Goal: Complete application form: Complete application form

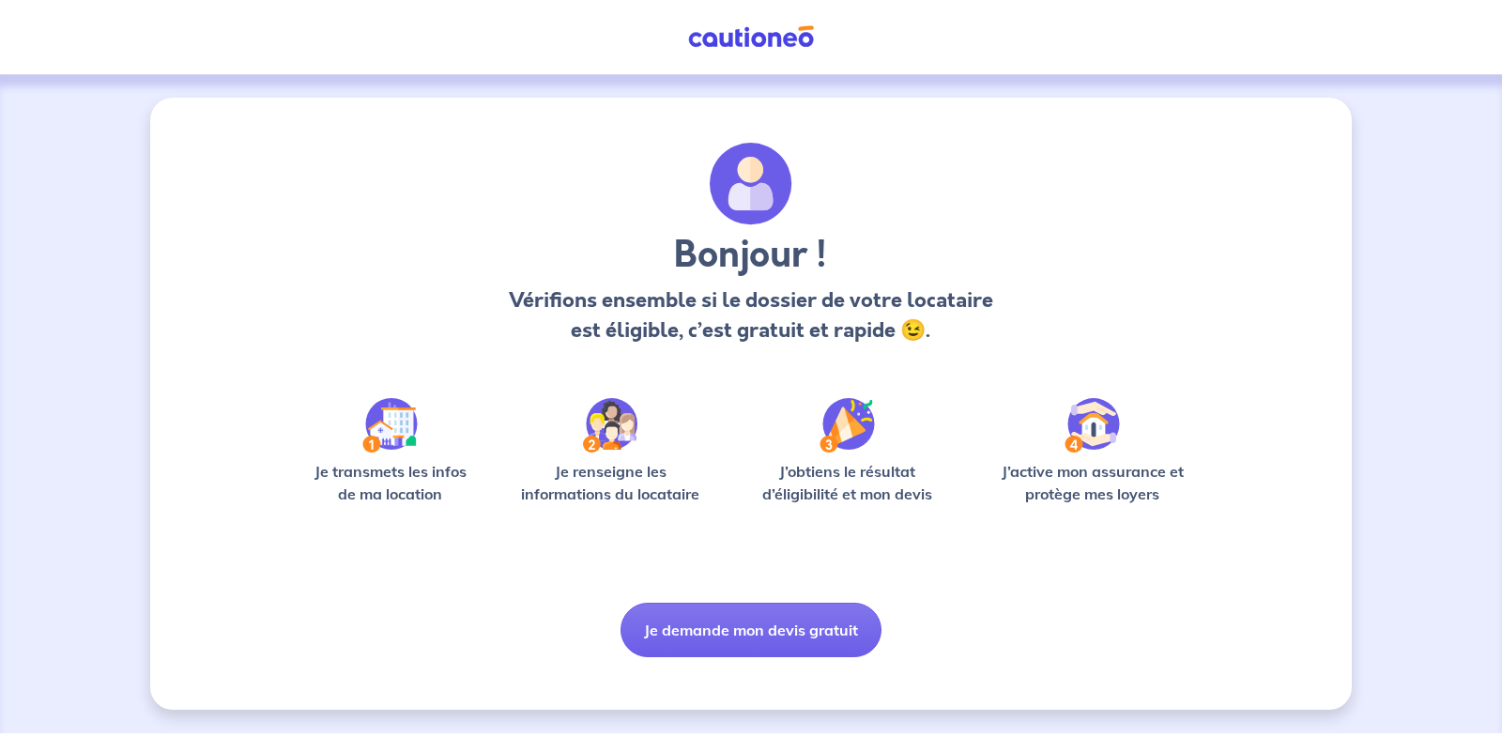
click at [391, 428] on img at bounding box center [389, 425] width 55 height 54
click at [388, 430] on img at bounding box center [389, 425] width 55 height 54
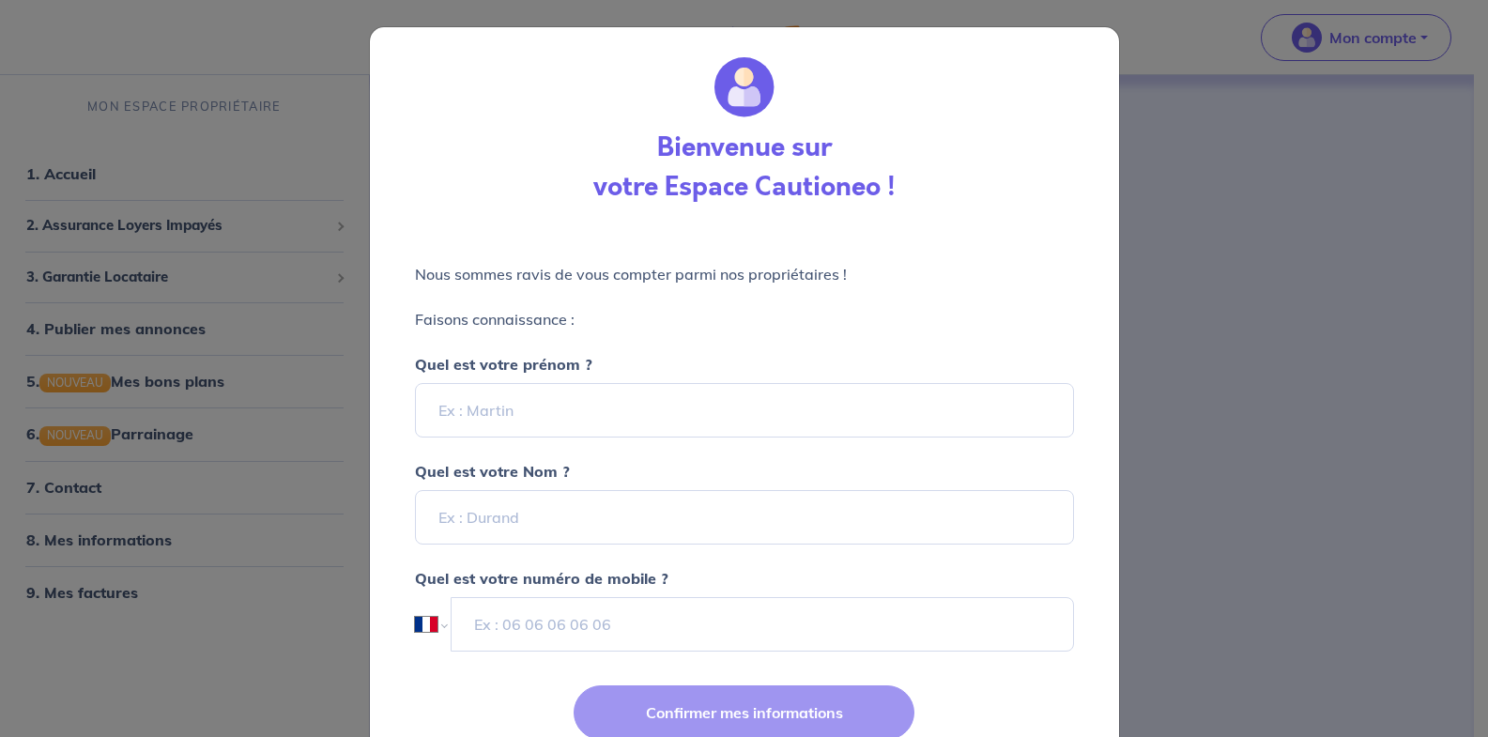
select select "FR"
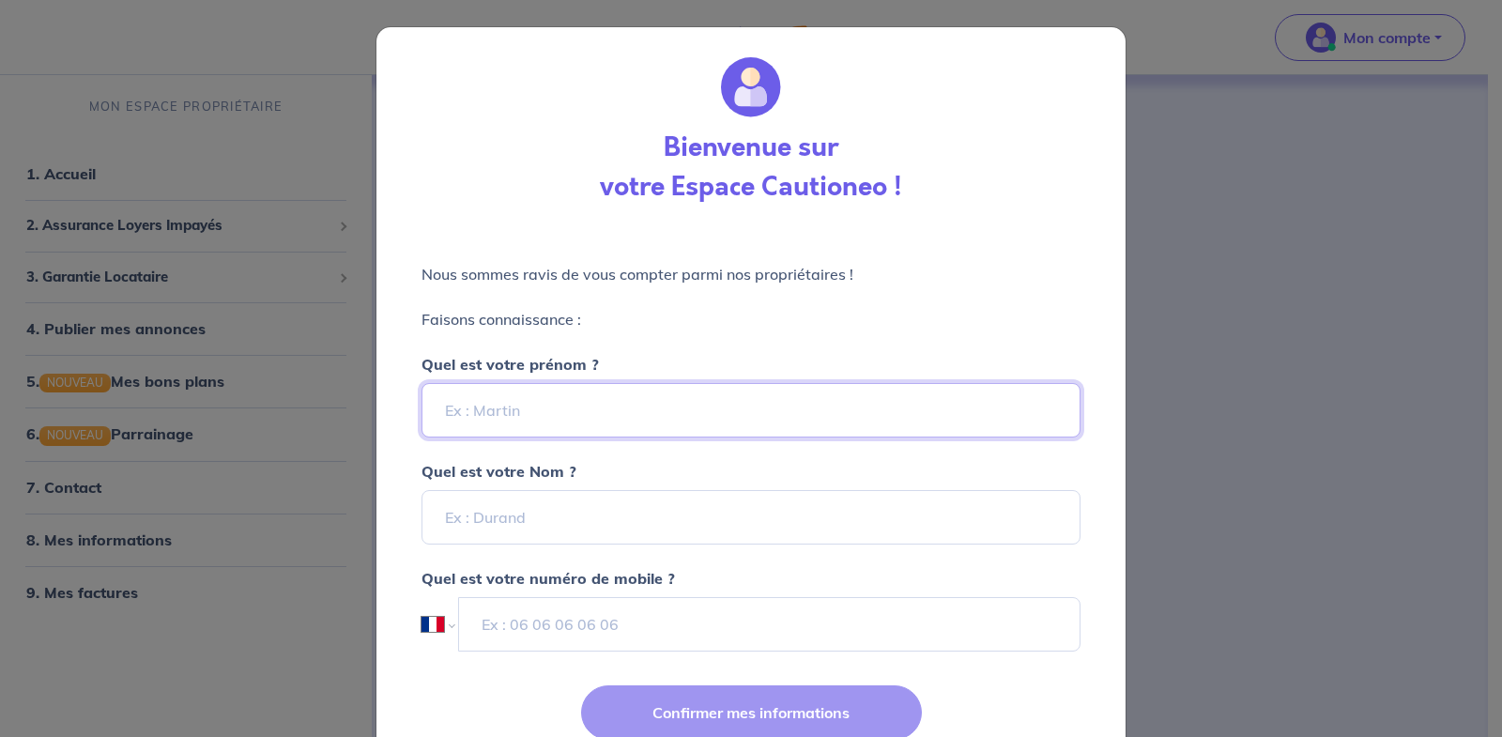
click at [511, 410] on input "Quel est votre prénom ?" at bounding box center [751, 410] width 659 height 54
type input "[PERSON_NAME]"
click at [396, 453] on div "Nous sommes ravis de vous compter parmi nos propriétaires ! Faisons connaissanc…" at bounding box center [750, 445] width 749 height 441
click at [512, 513] on input "Quel est votre Nom ?" at bounding box center [751, 517] width 659 height 54
type input "carrafa"
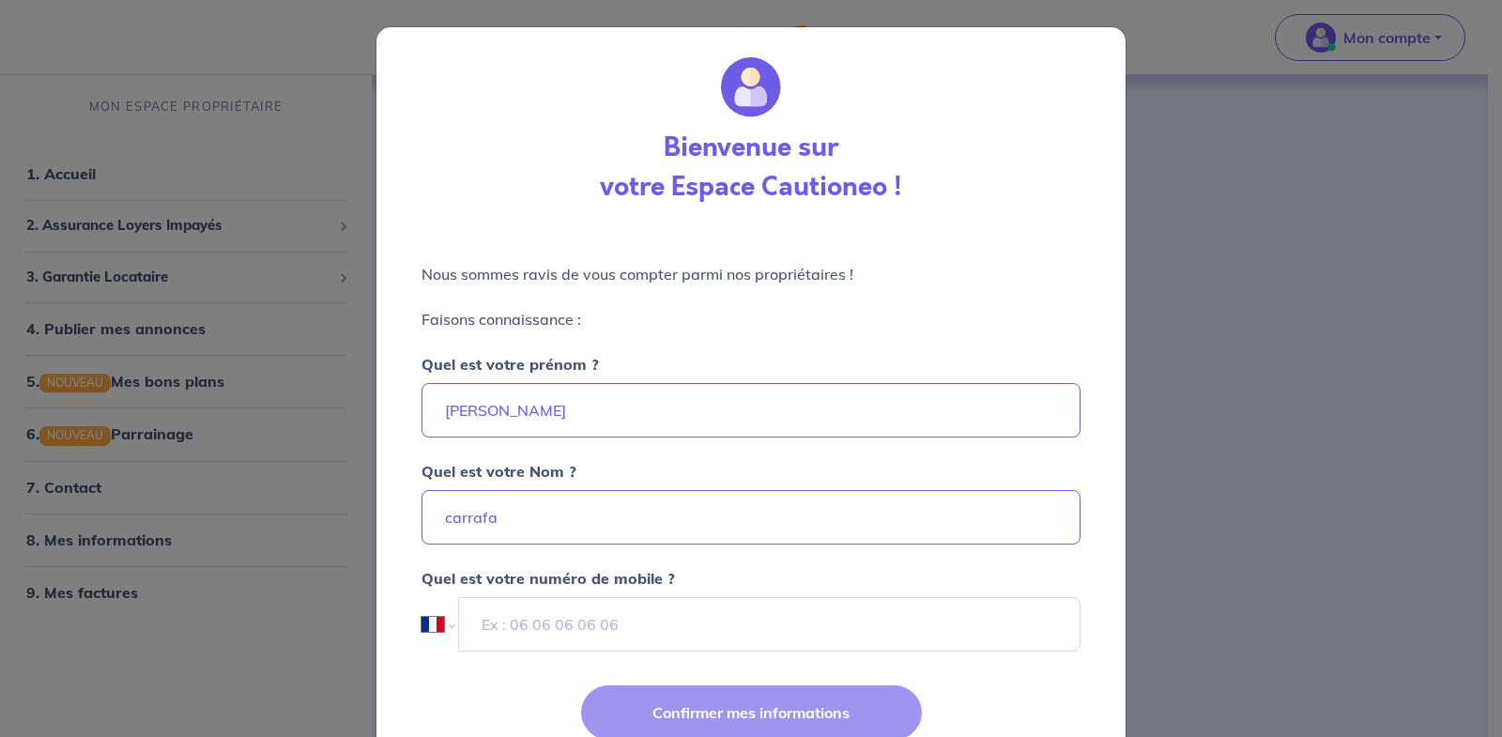
click at [394, 496] on div "Nous sommes ravis de vous compter parmi nos propriétaires ! Faisons connaissanc…" at bounding box center [750, 445] width 749 height 441
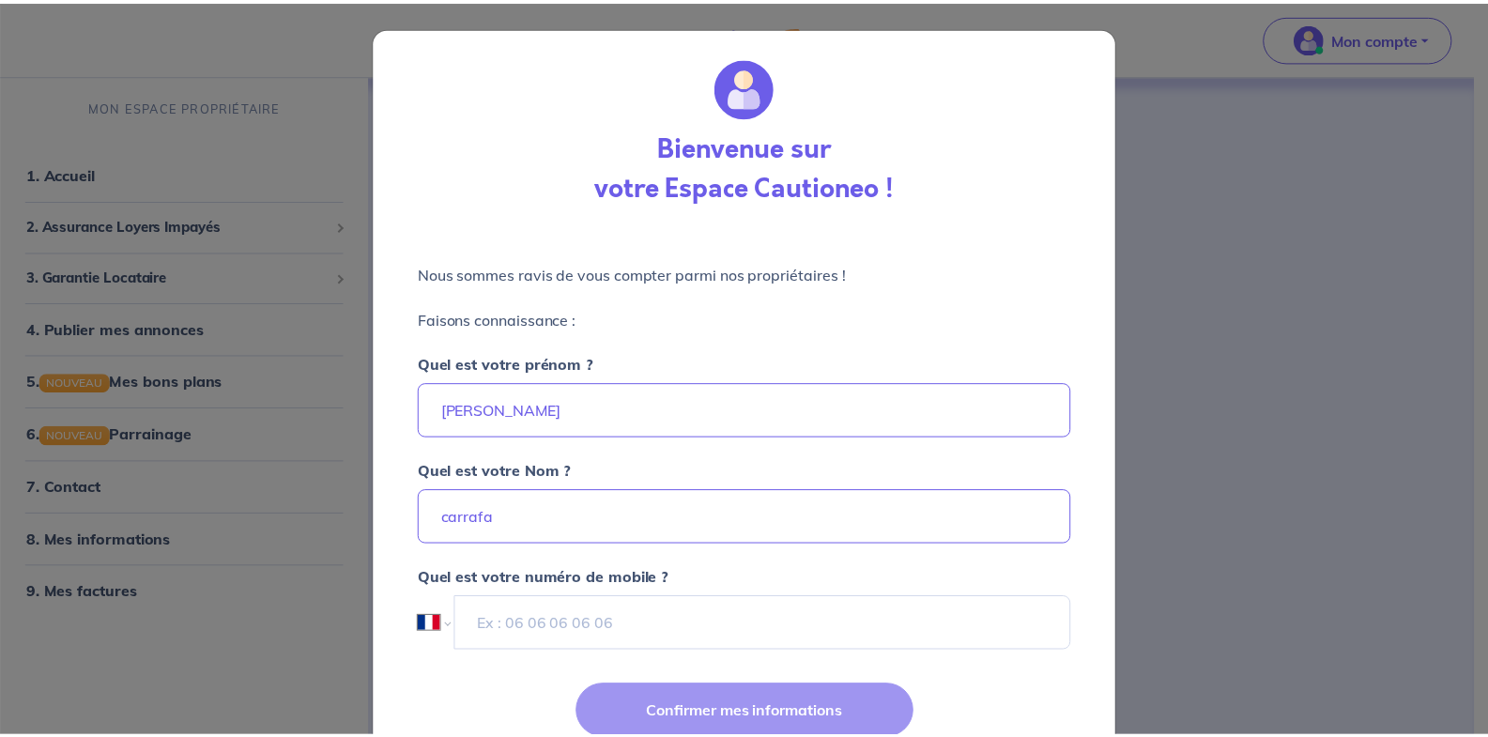
scroll to position [79, 0]
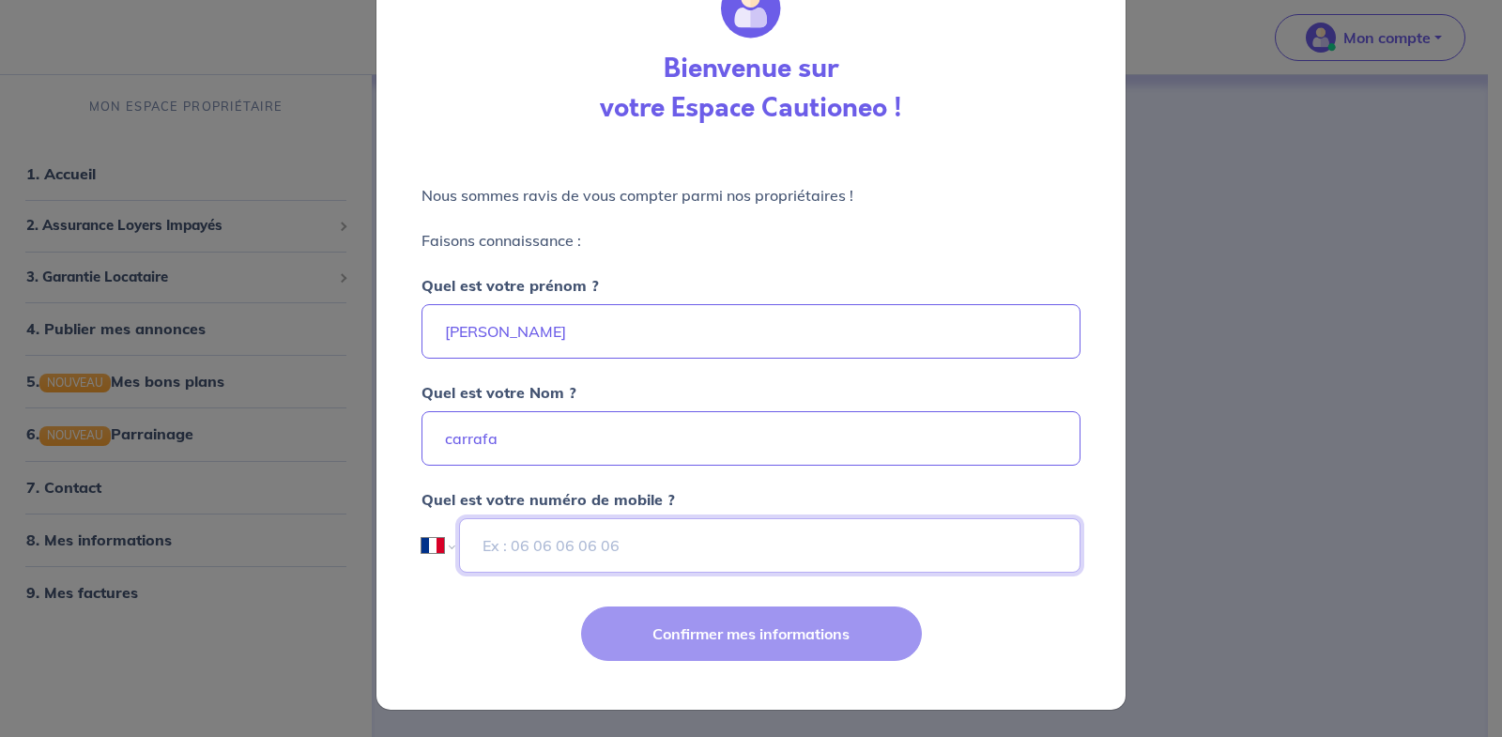
click at [512, 541] on input "tel" at bounding box center [770, 545] width 622 height 54
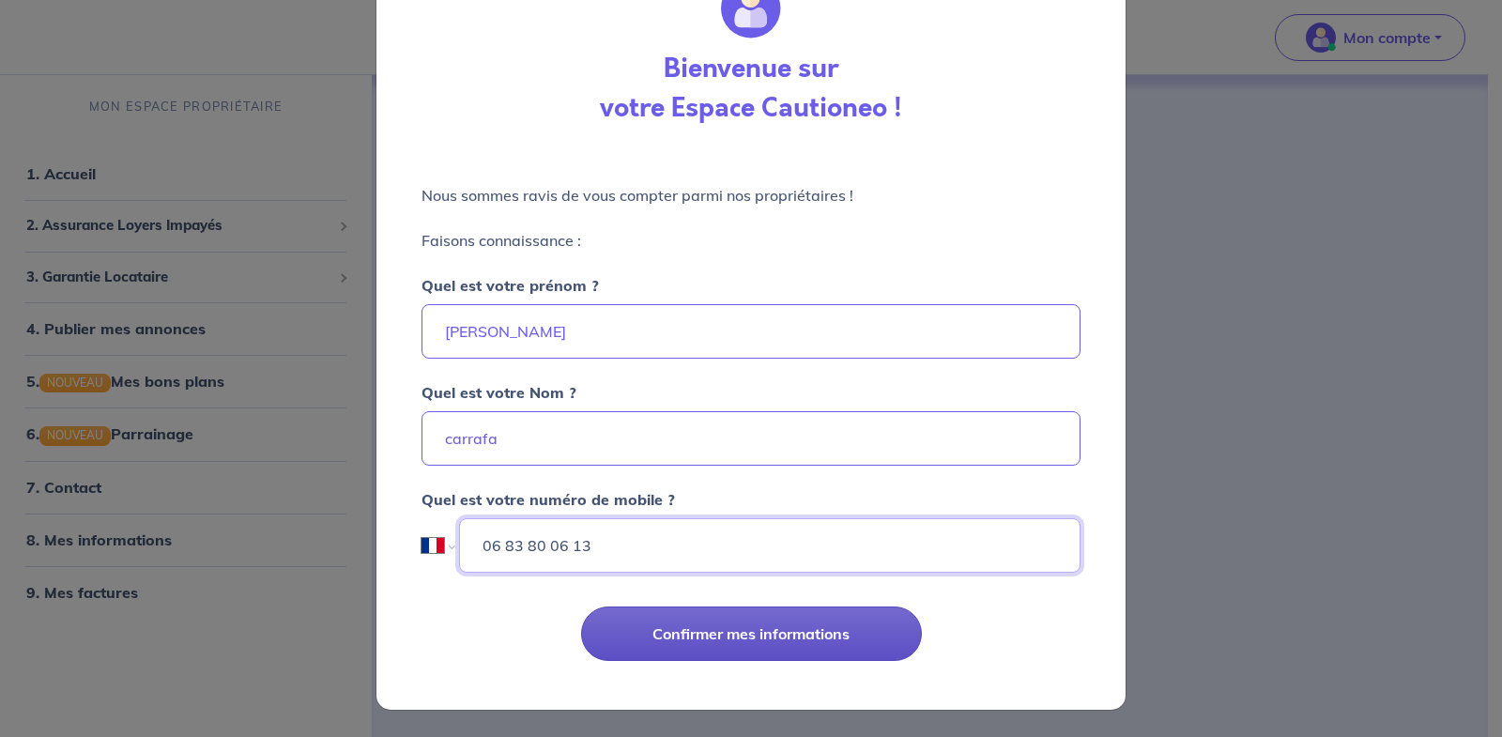
type input "06 83 80 06 13"
click at [722, 624] on button "Confirmer mes informations" at bounding box center [751, 633] width 341 height 54
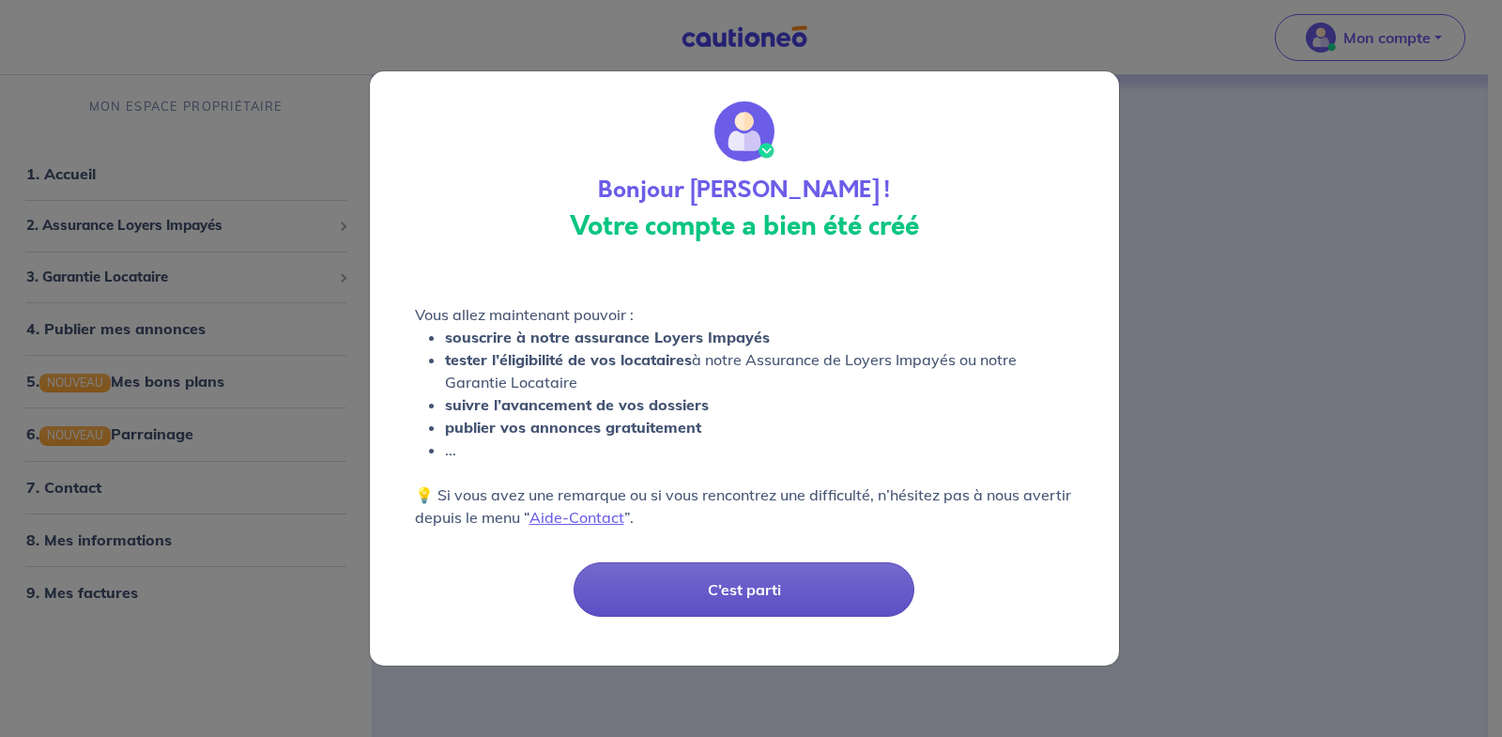
click at [738, 601] on button "C’est parti" at bounding box center [744, 589] width 341 height 54
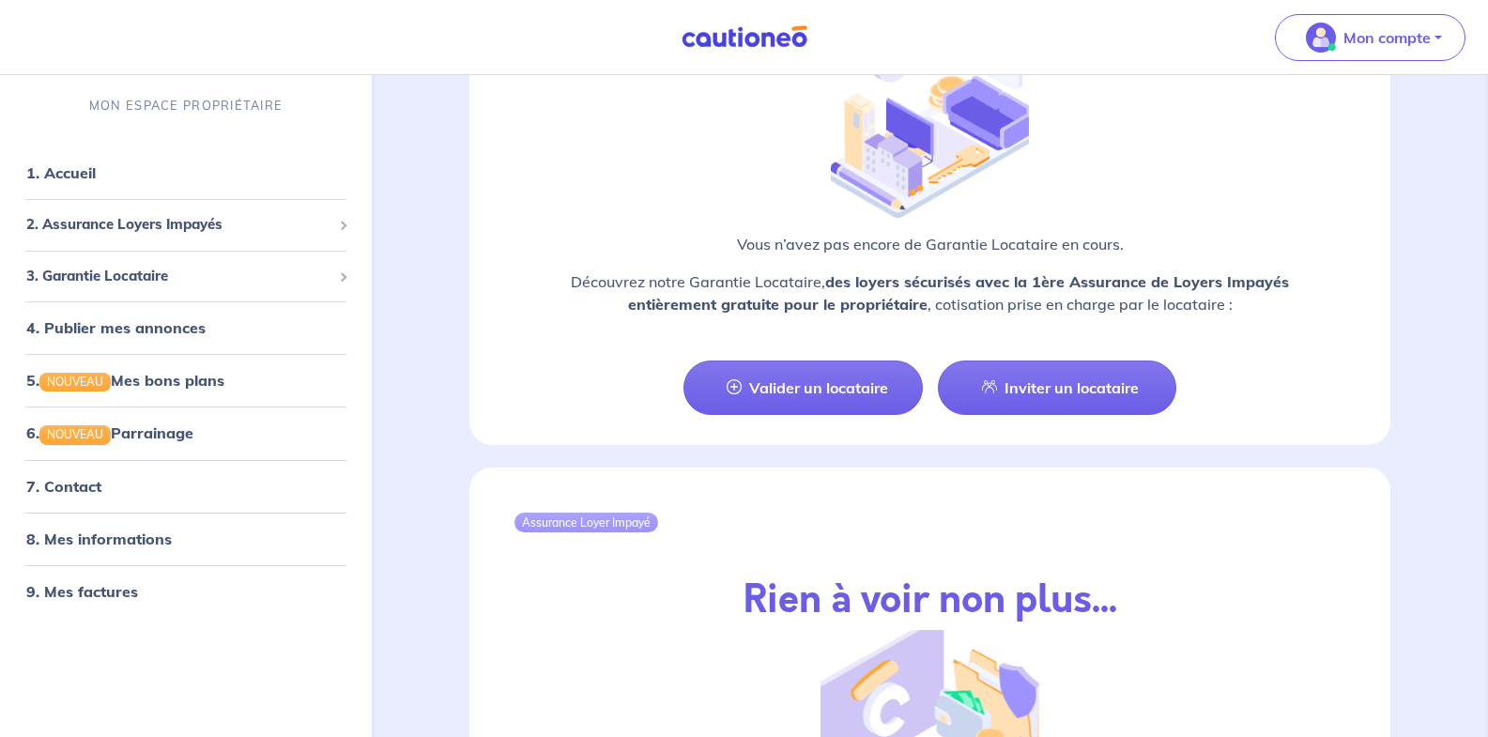
scroll to position [1784, 0]
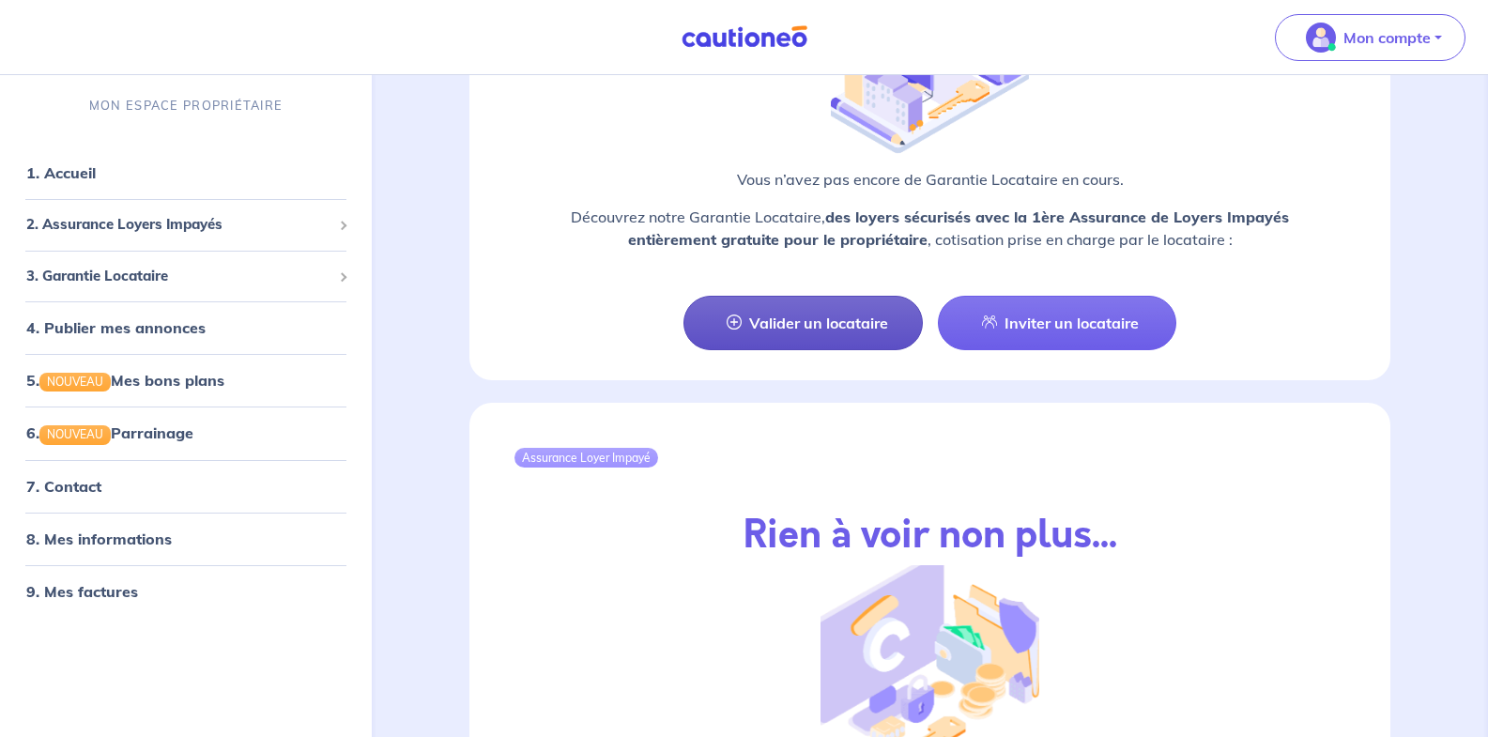
click at [808, 296] on link "Valider un locataire" at bounding box center [802, 323] width 238 height 54
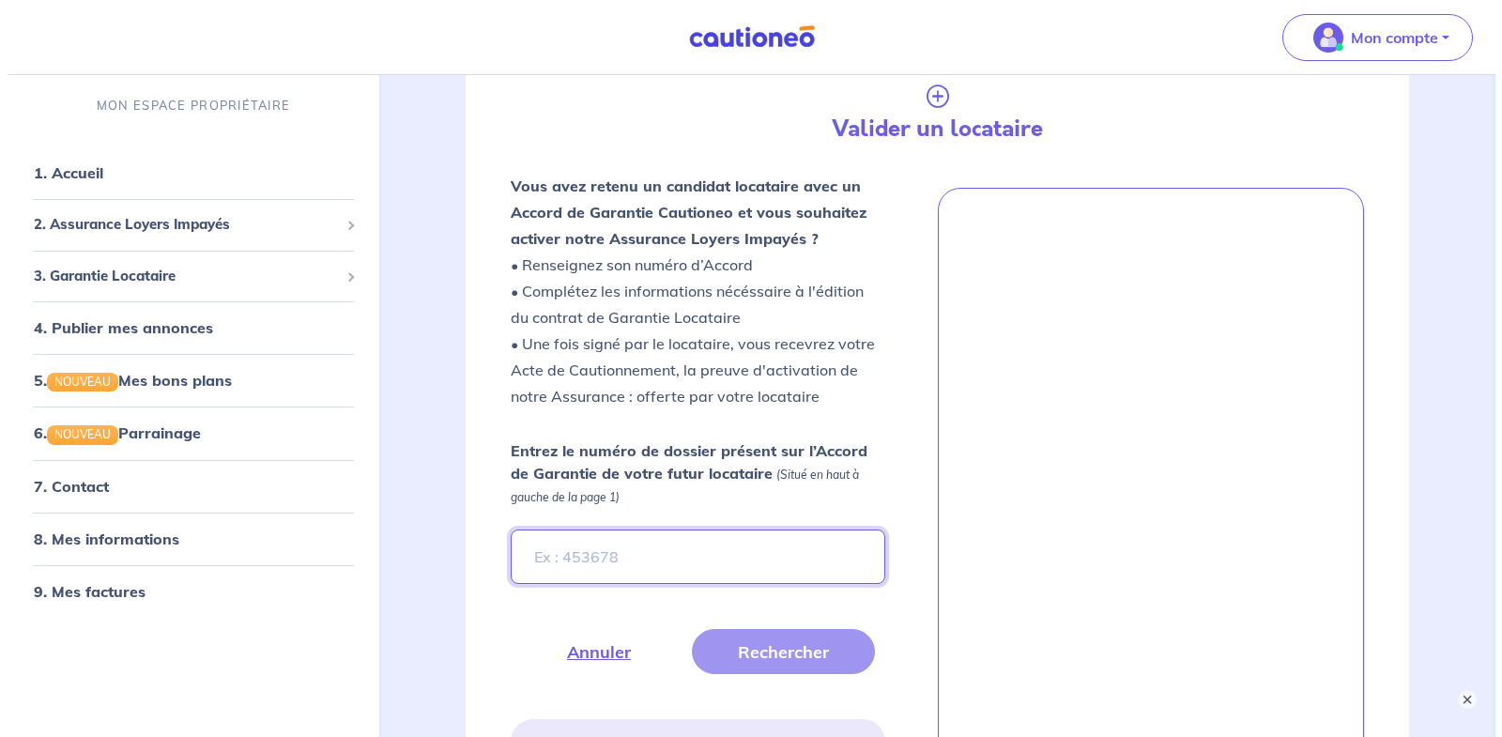
scroll to position [397, 0]
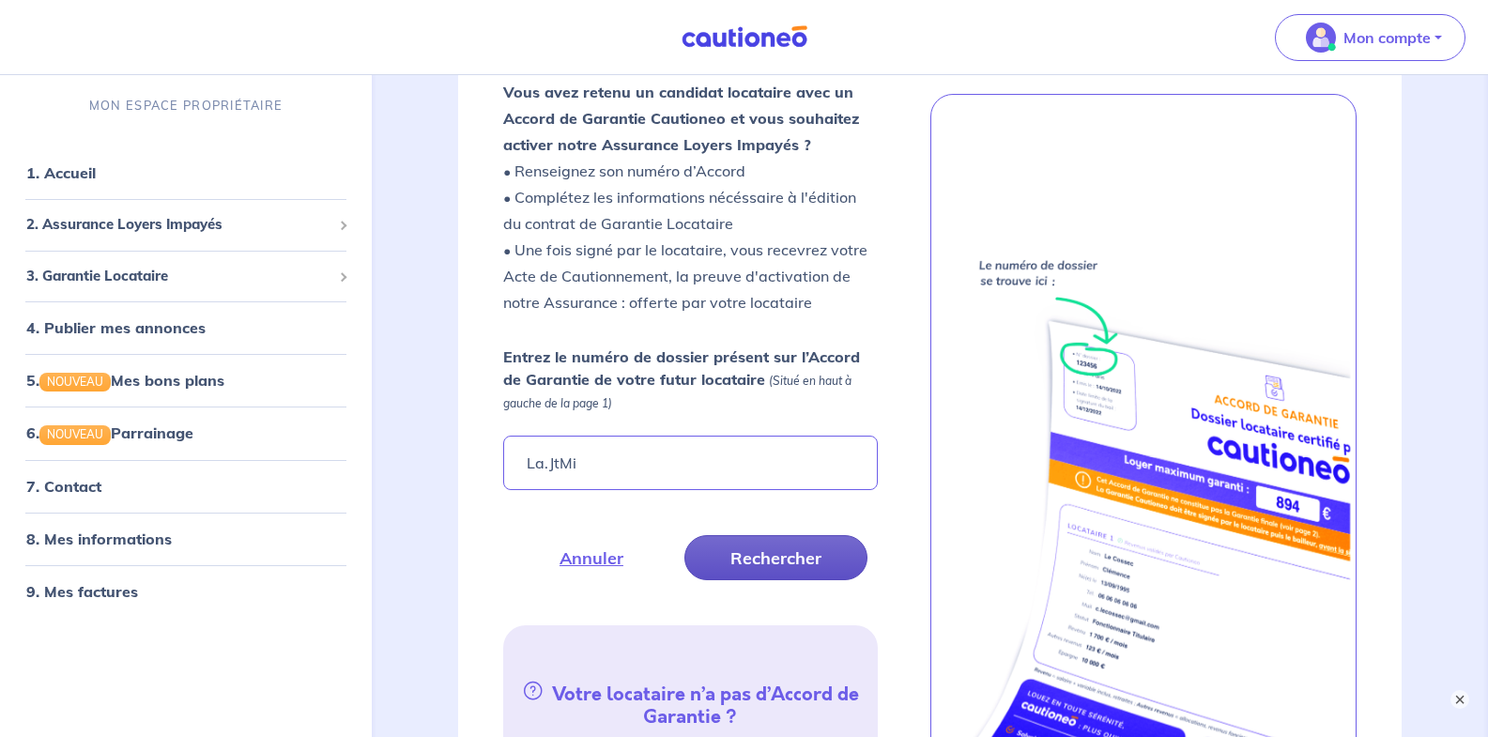
click at [759, 558] on button "Rechercher" at bounding box center [775, 557] width 183 height 45
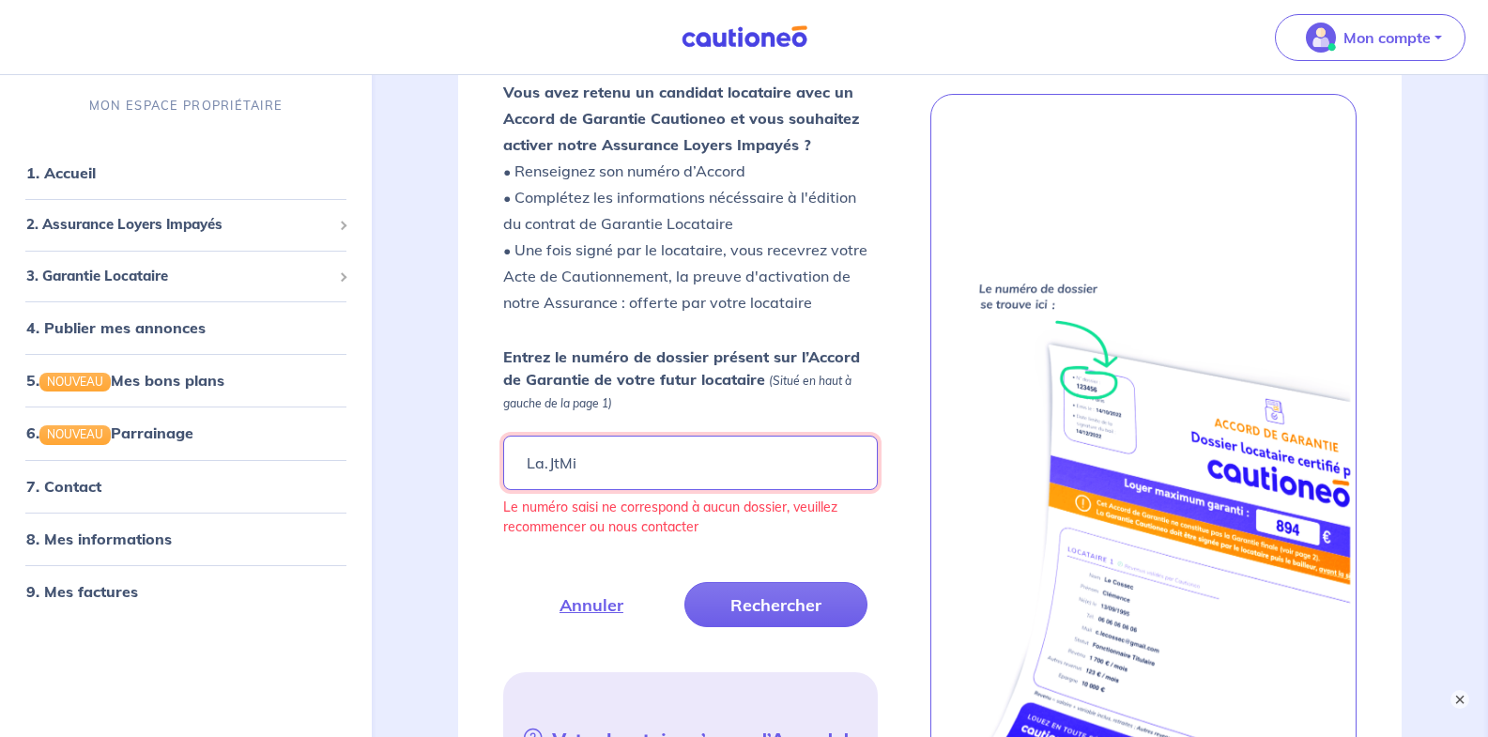
click at [533, 462] on input "La.JtMi" at bounding box center [690, 463] width 374 height 54
click at [768, 595] on button "Rechercher" at bounding box center [775, 604] width 183 height 45
click at [543, 463] on input "Ia.JtMi" at bounding box center [690, 463] width 374 height 54
click at [773, 602] on button "Rechercher" at bounding box center [775, 604] width 183 height 45
click at [611, 463] on input "IaJtMi" at bounding box center [690, 463] width 374 height 54
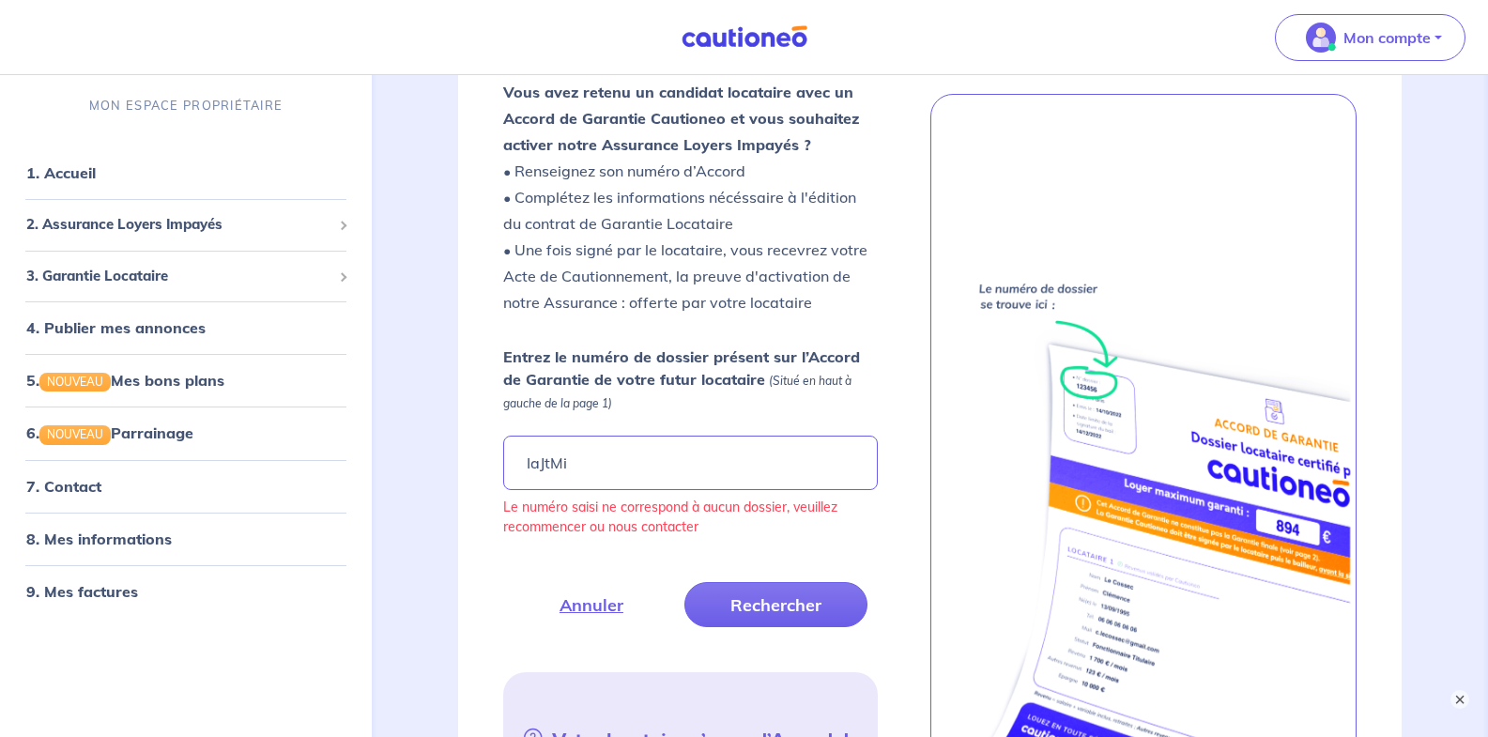
click at [761, 602] on button "Rechercher" at bounding box center [775, 604] width 183 height 45
click at [603, 466] on input "IaJtMi" at bounding box center [690, 463] width 374 height 54
type input "I"
type input "l"
type input "laJtMi"
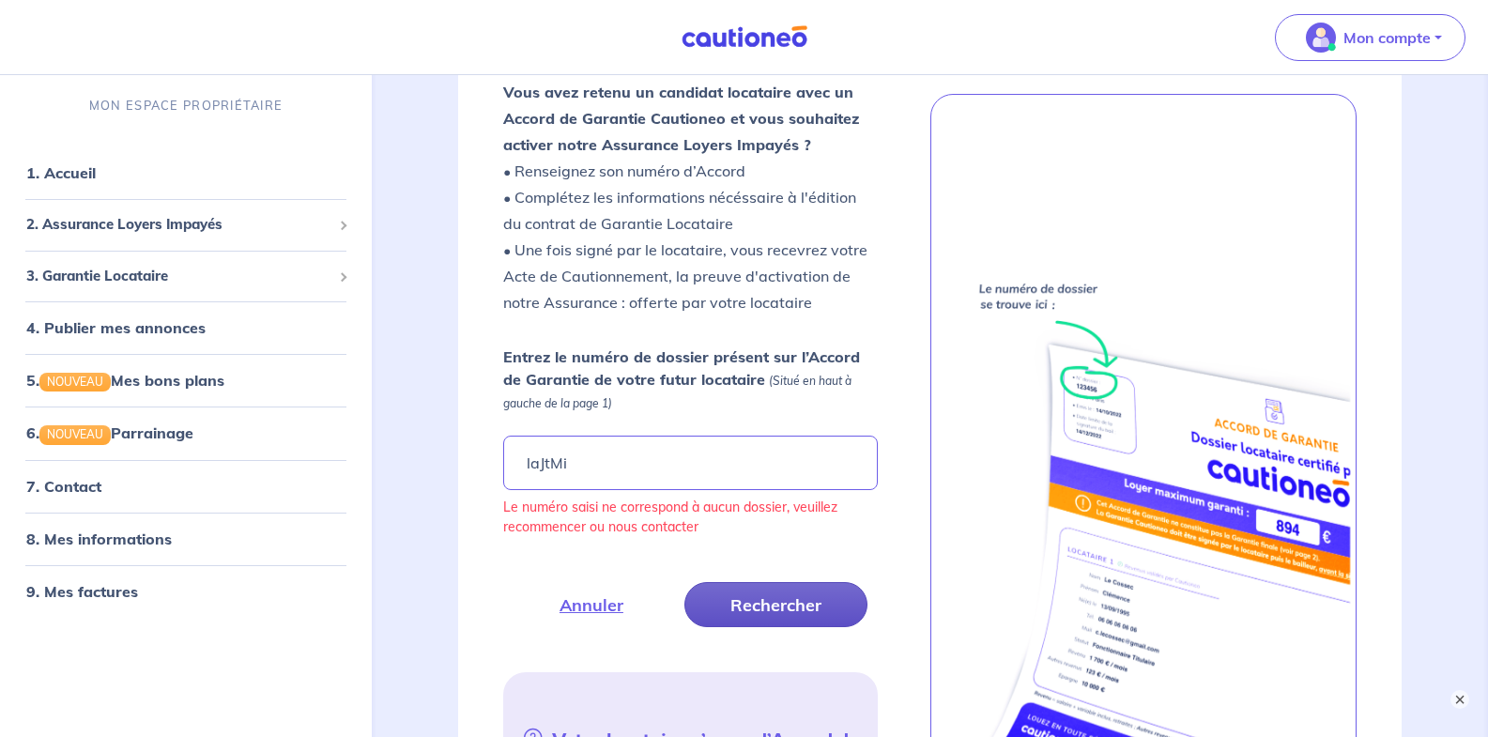
click at [745, 601] on button "Rechercher" at bounding box center [775, 604] width 183 height 45
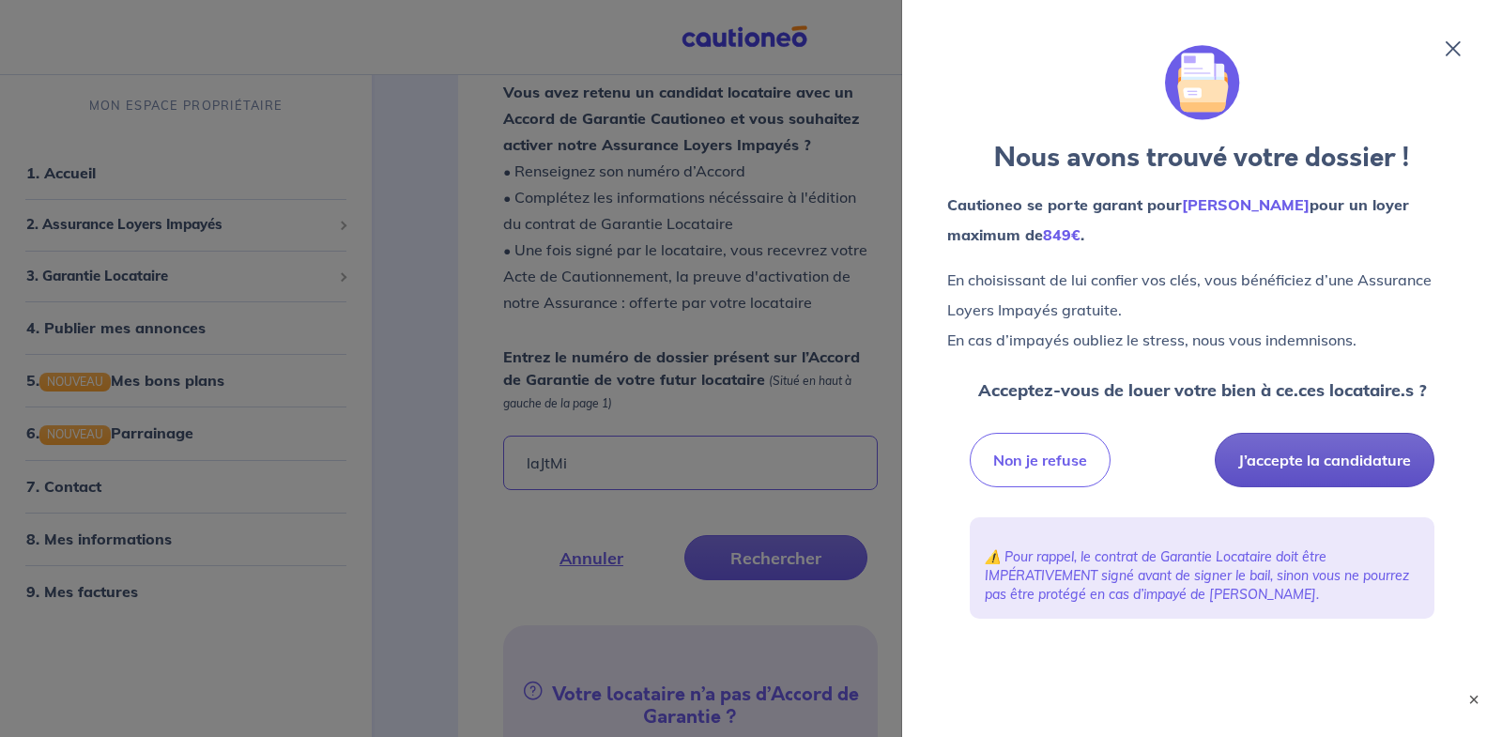
click at [1291, 453] on button "J’accepte la candidature" at bounding box center [1325, 460] width 220 height 54
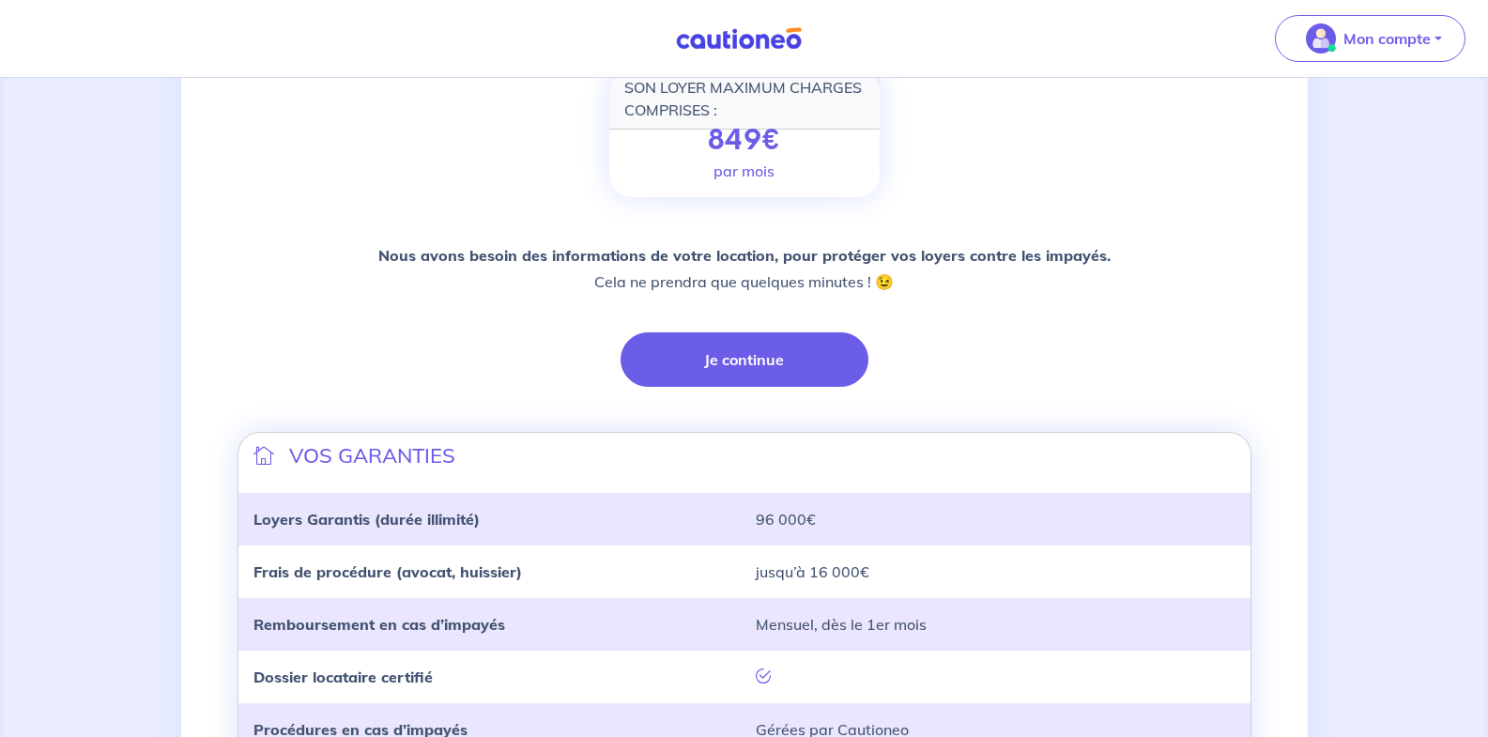
scroll to position [376, 0]
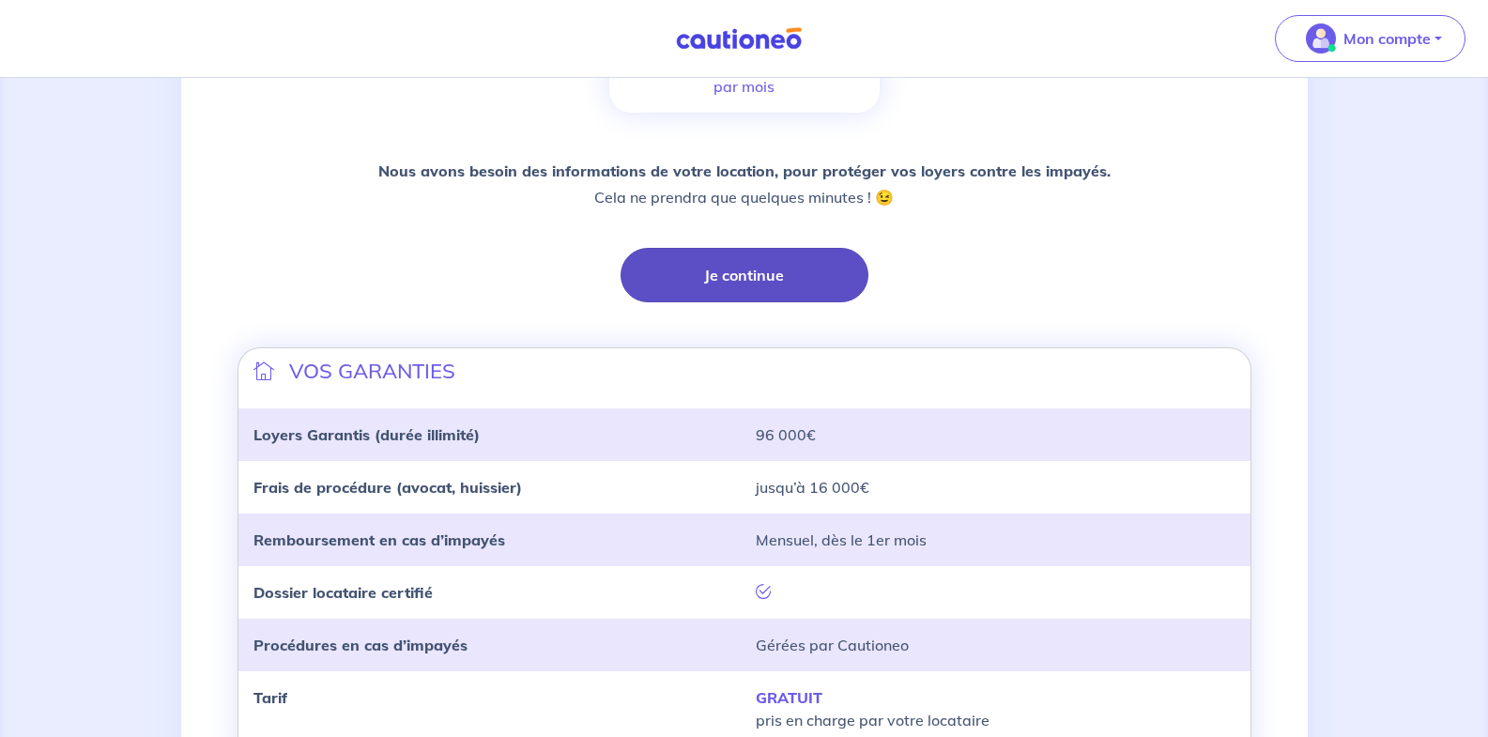
click at [744, 275] on button "Je continue" at bounding box center [745, 275] width 248 height 54
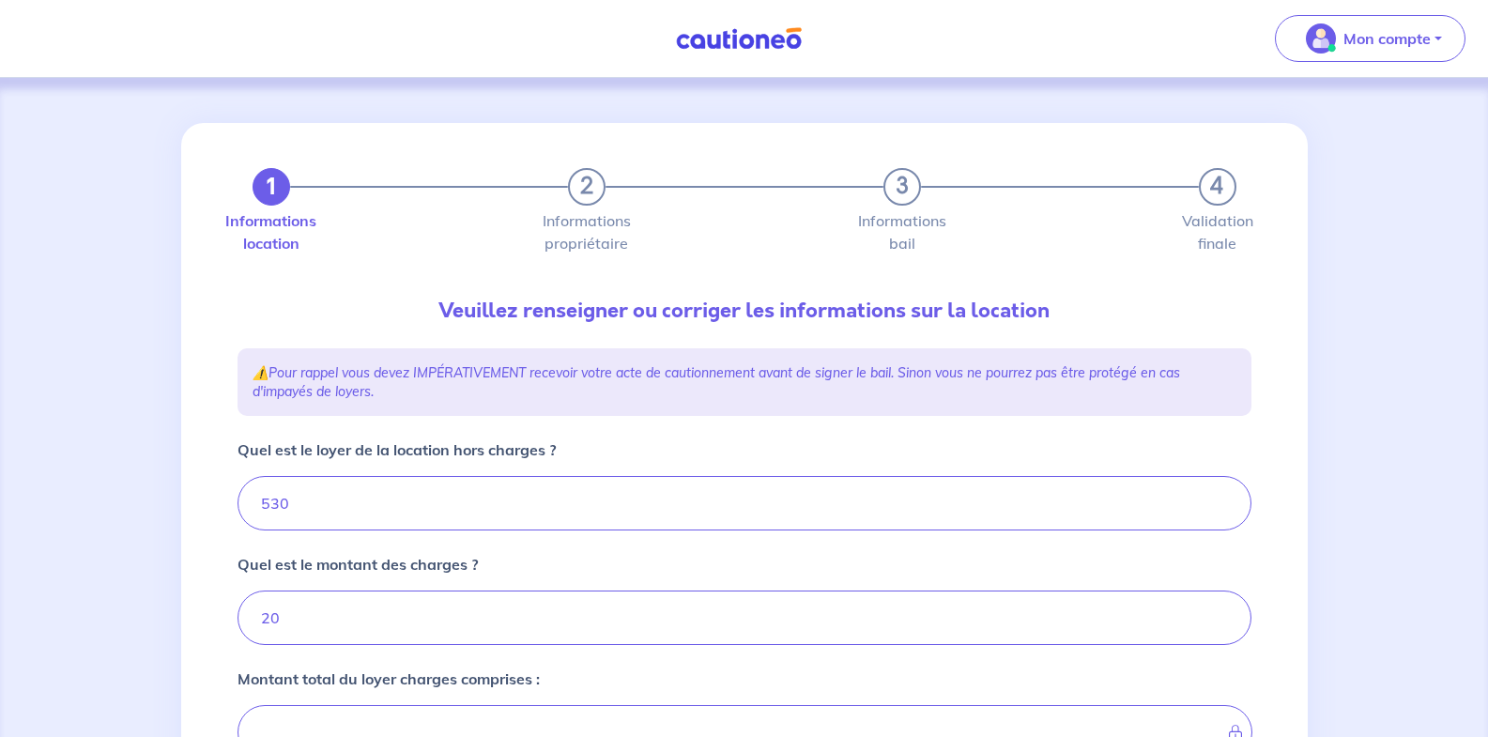
type input "550"
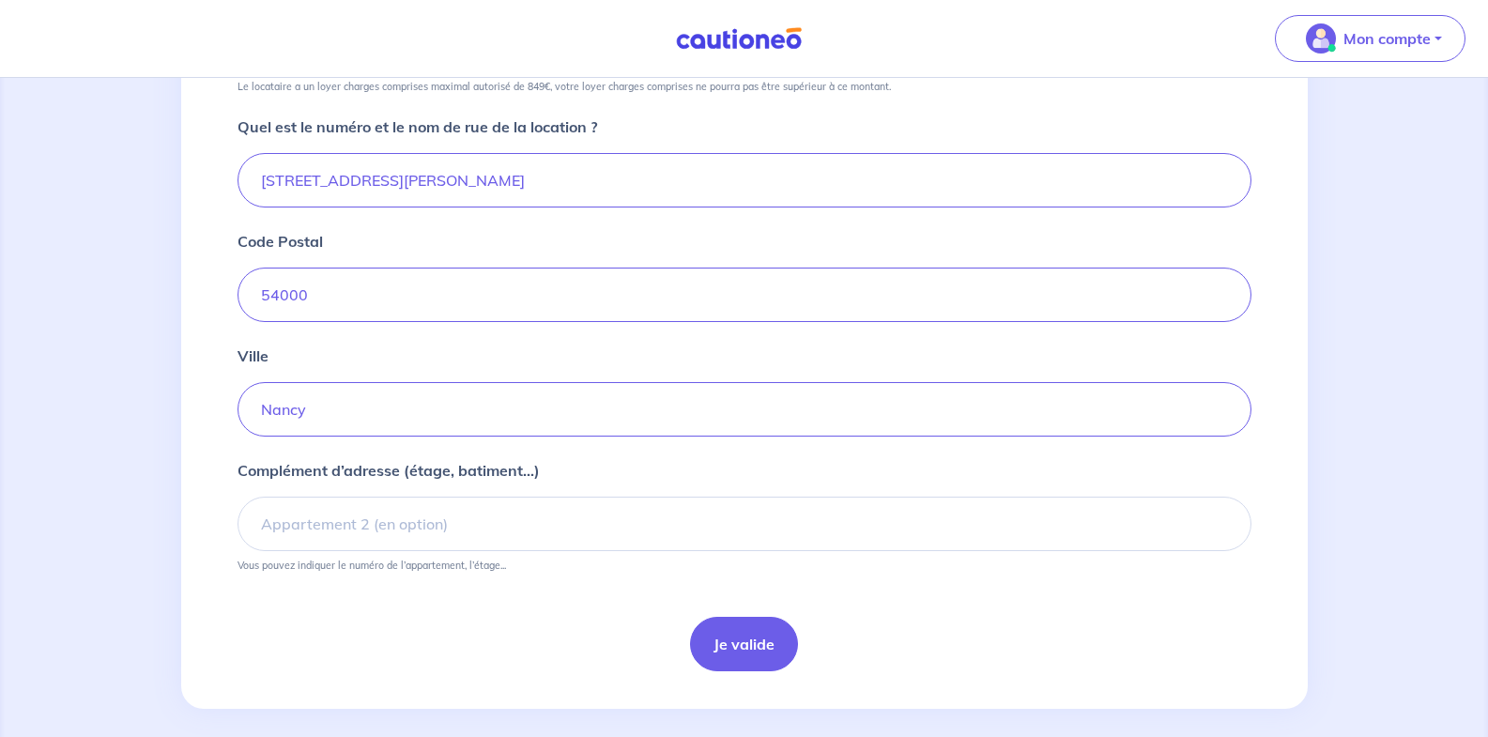
scroll to position [704, 0]
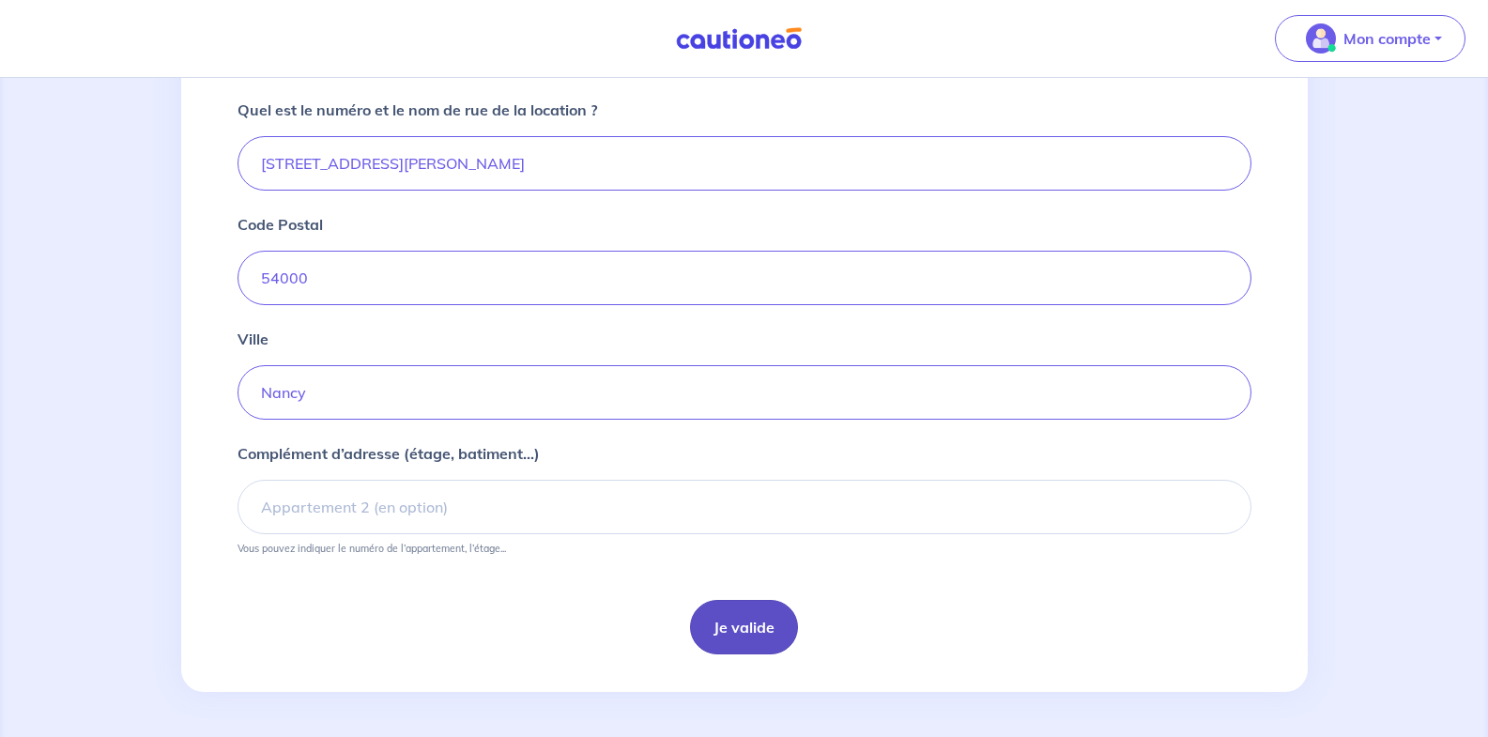
click at [744, 628] on button "Je valide" at bounding box center [744, 627] width 108 height 54
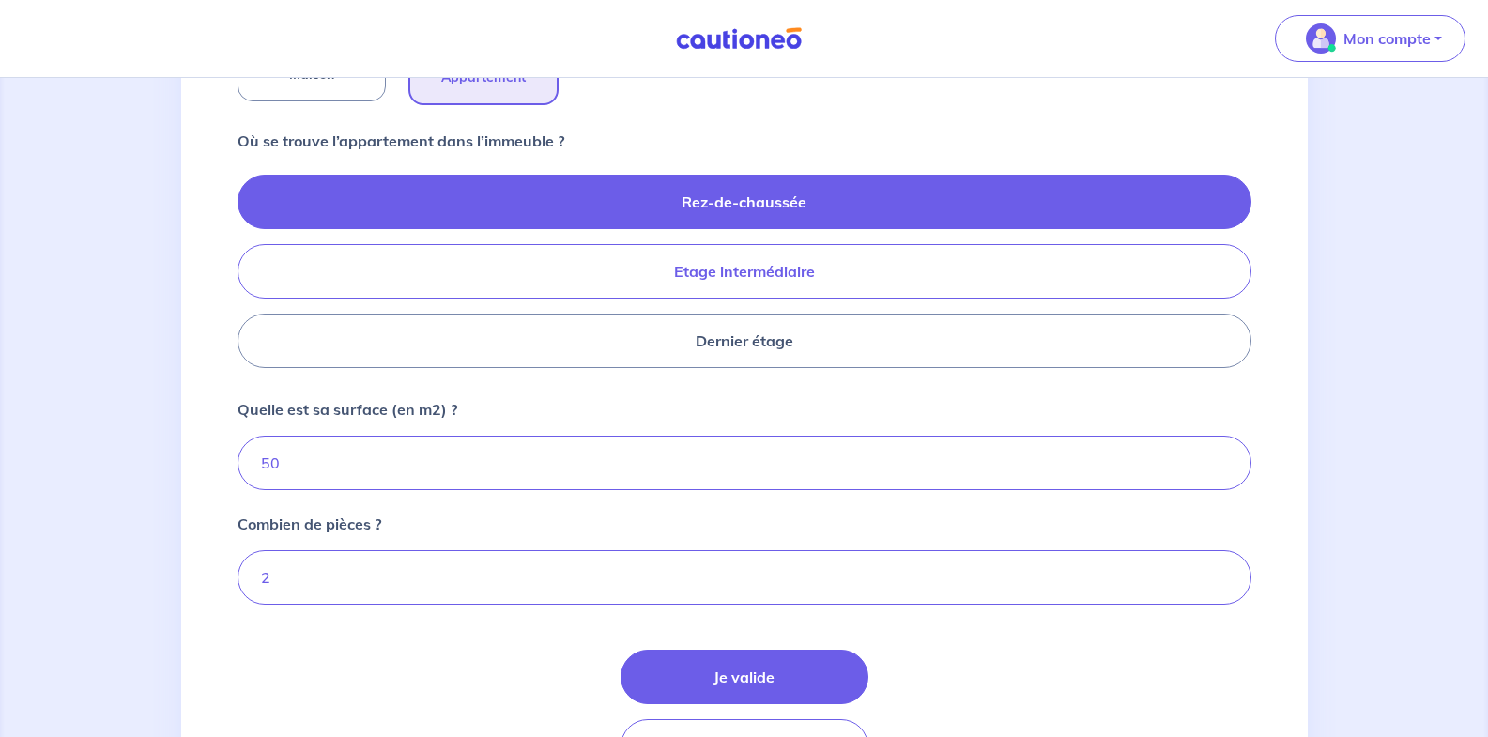
scroll to position [845, 0]
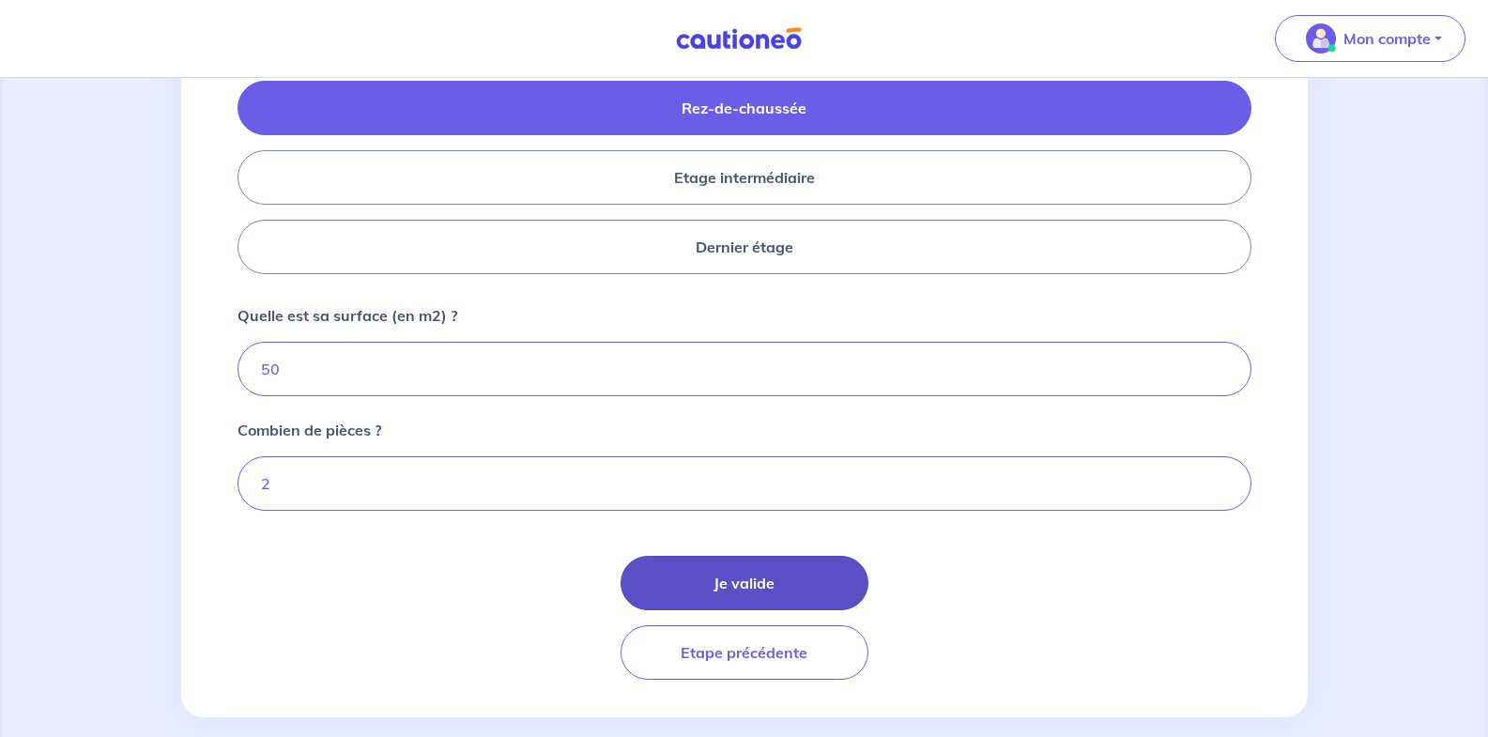
click at [710, 585] on button "Je valide" at bounding box center [745, 583] width 248 height 54
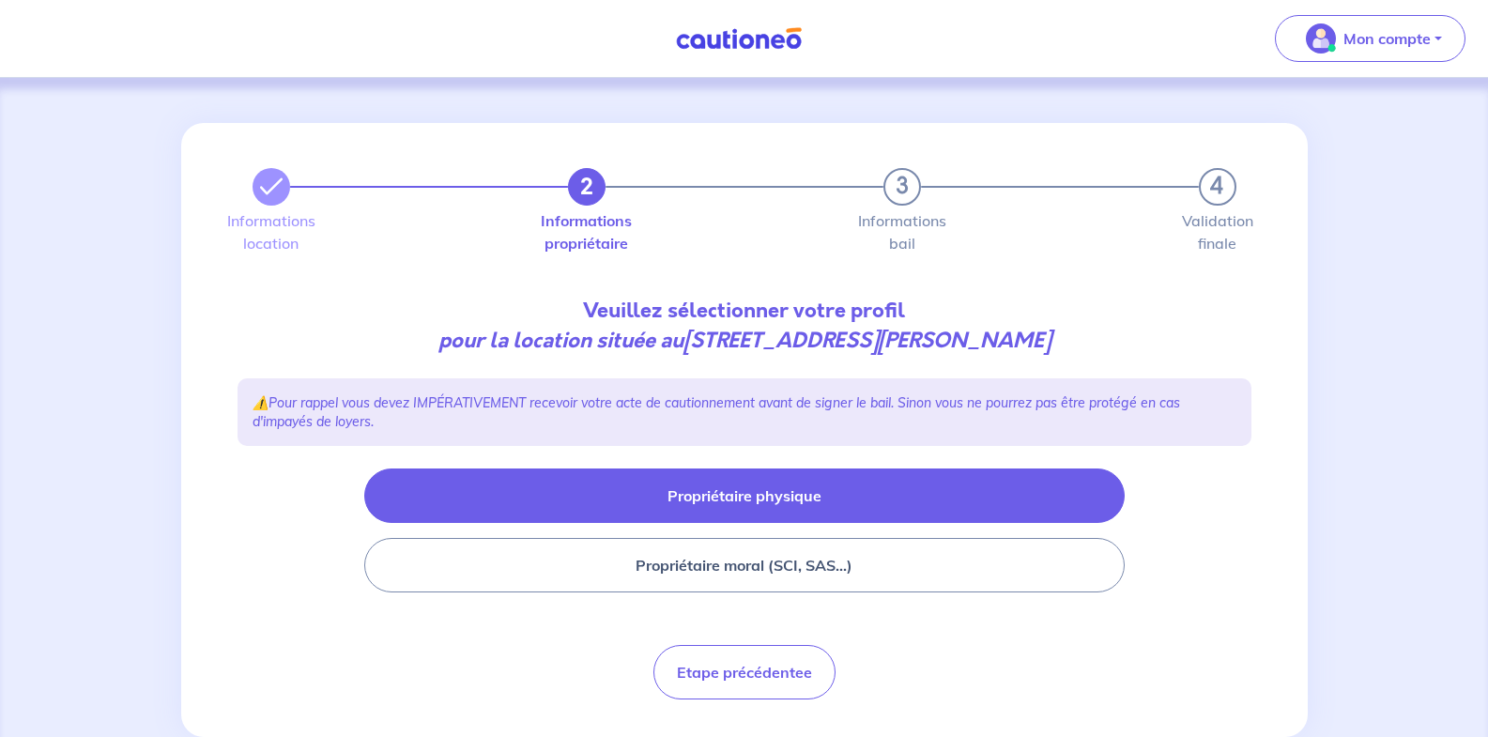
click at [732, 493] on button "Propriétaire physique" at bounding box center [744, 495] width 760 height 54
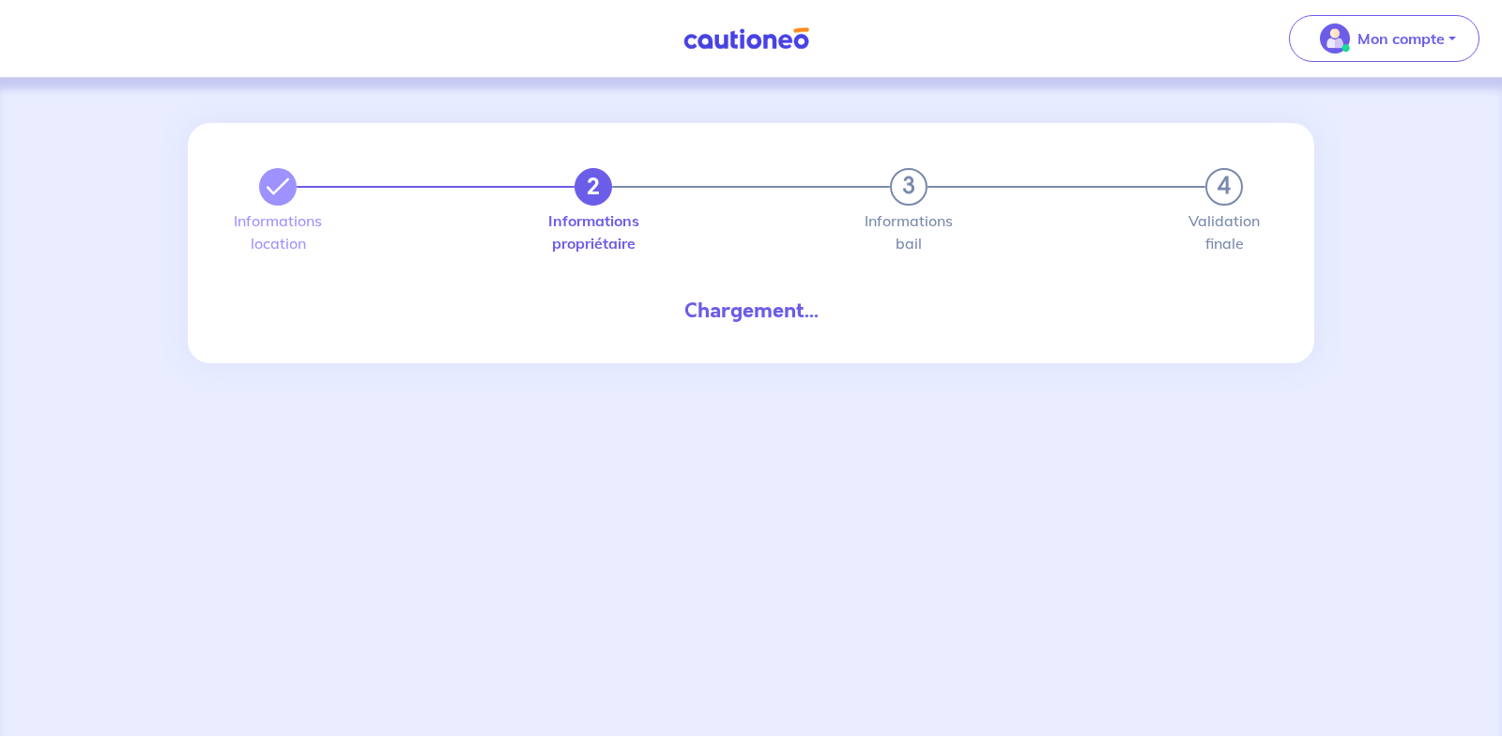
select select "FR"
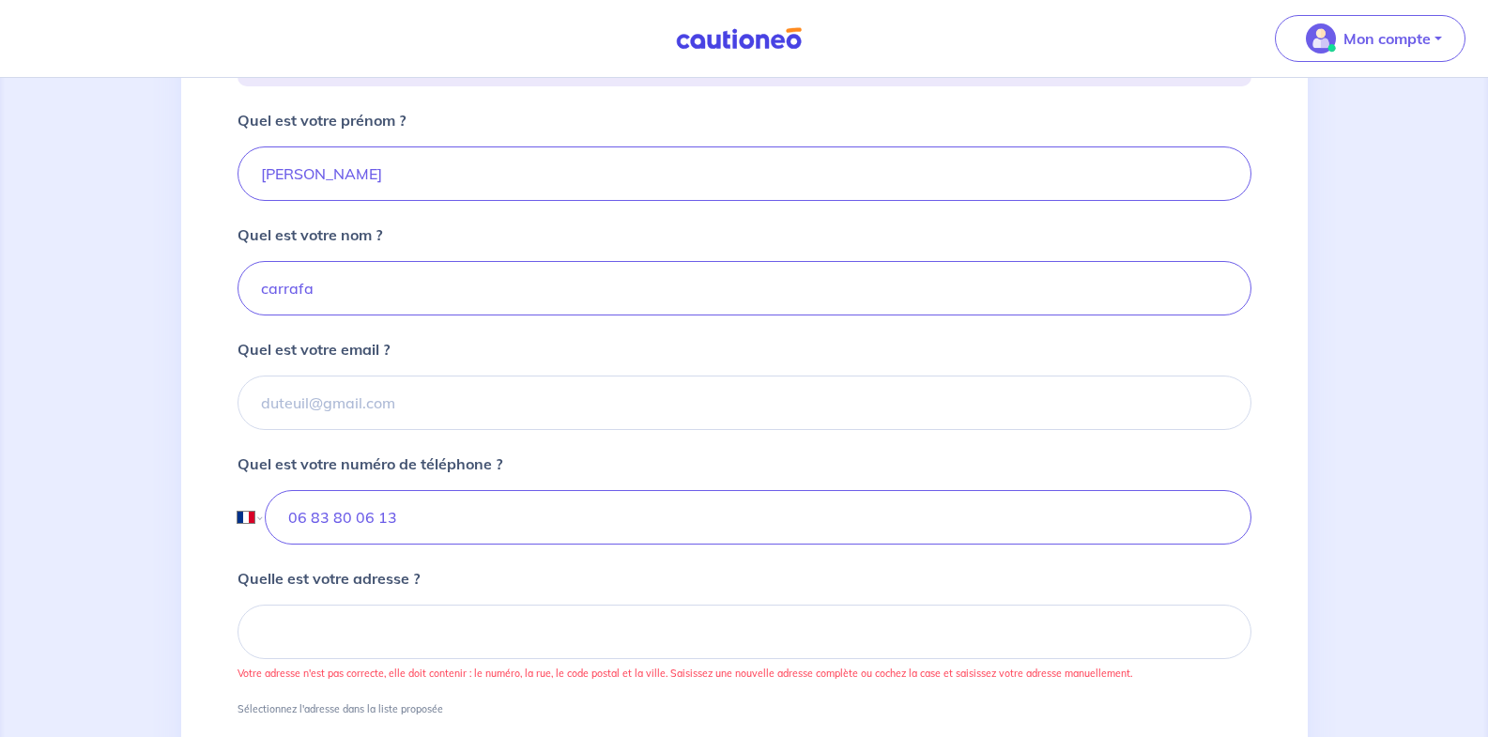
scroll to position [376, 0]
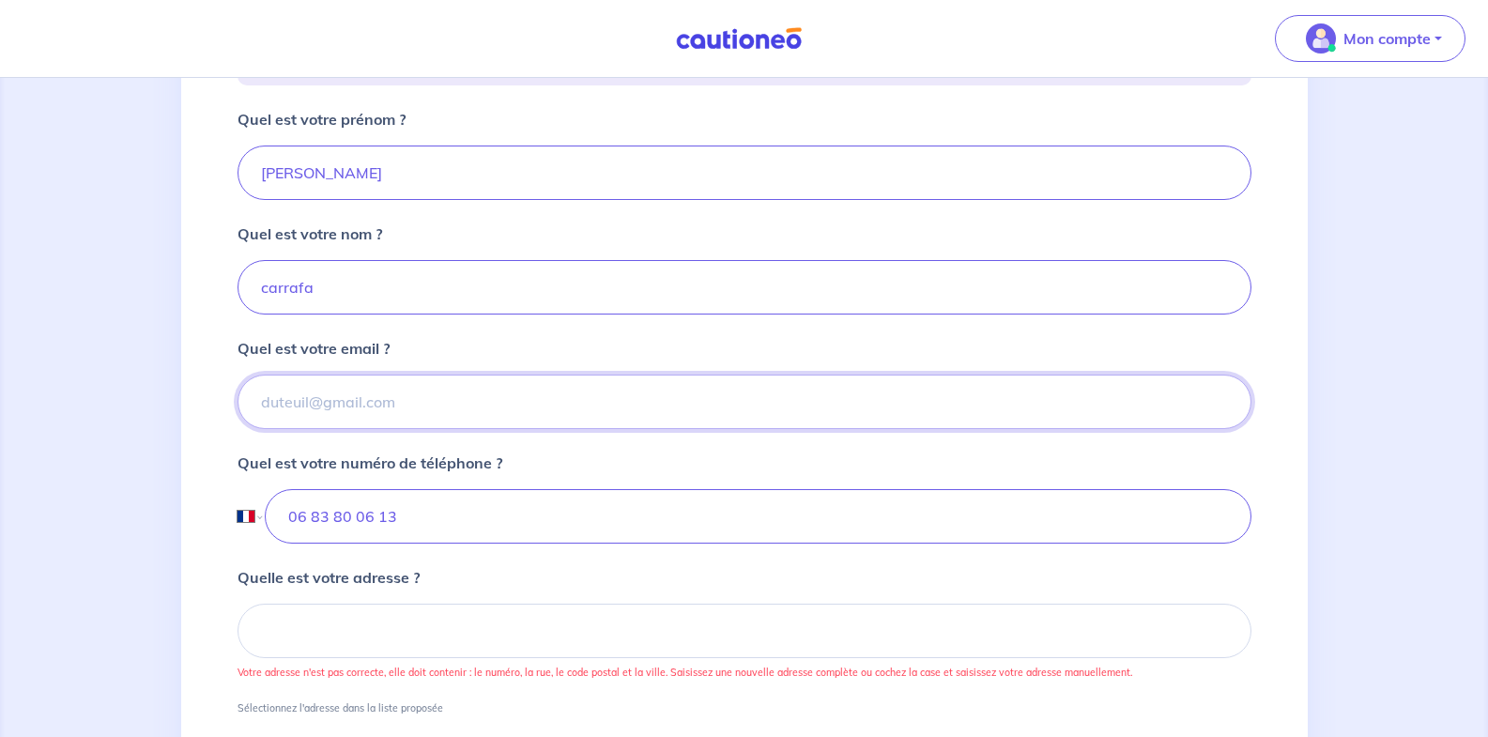
click at [411, 403] on input "Quel est votre email ?" at bounding box center [745, 402] width 1014 height 54
type input "viviane.carrafa@gmail.com"
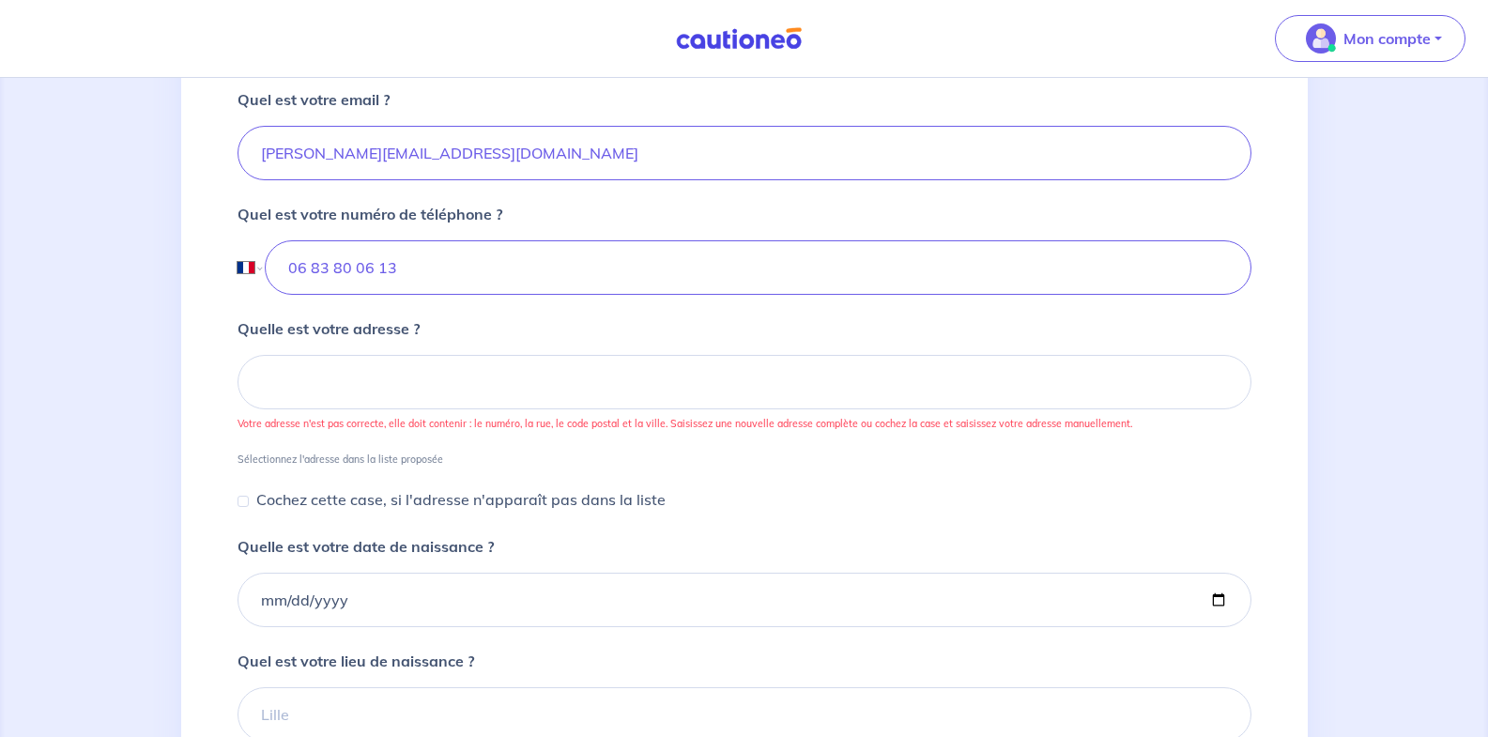
scroll to position [657, 0]
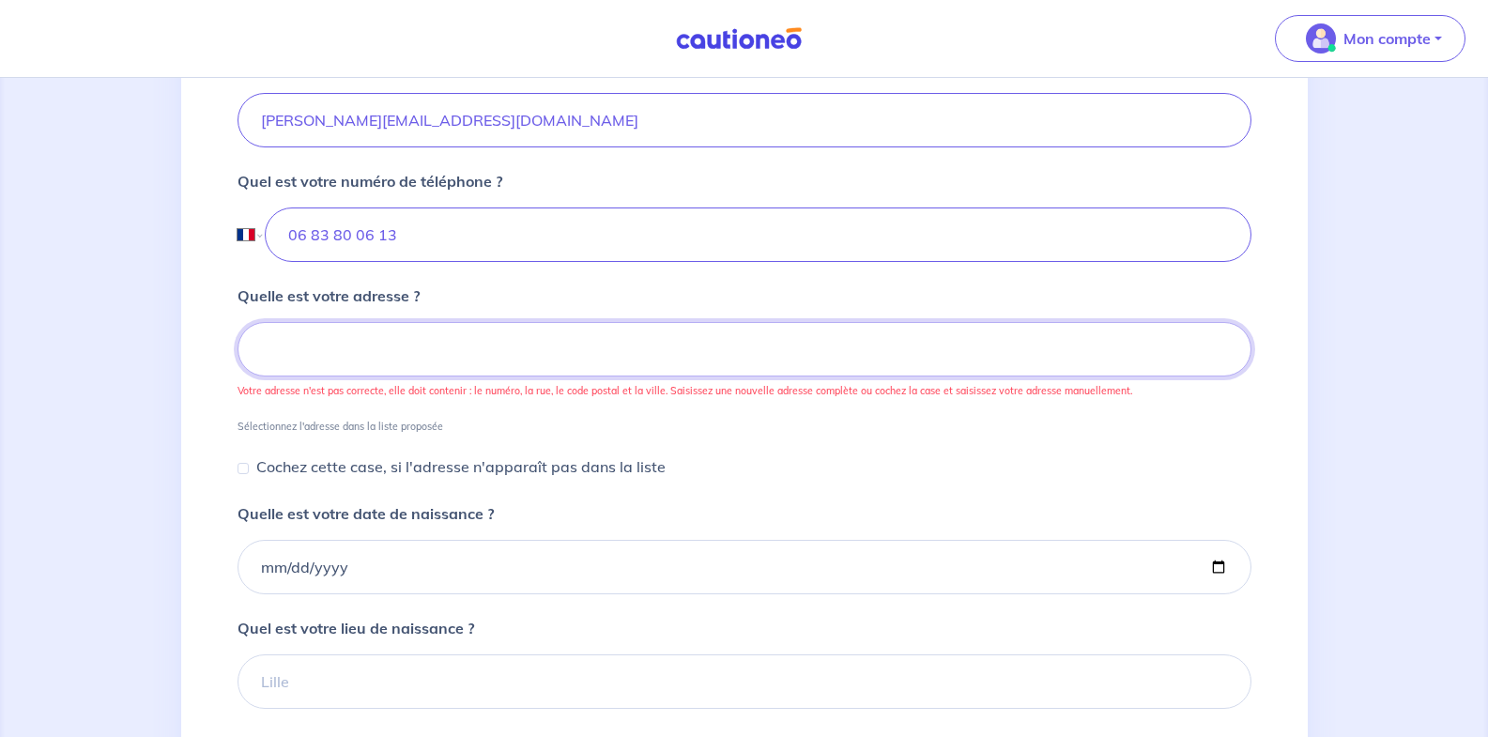
click at [321, 347] on input at bounding box center [745, 349] width 1014 height 54
type input "3"
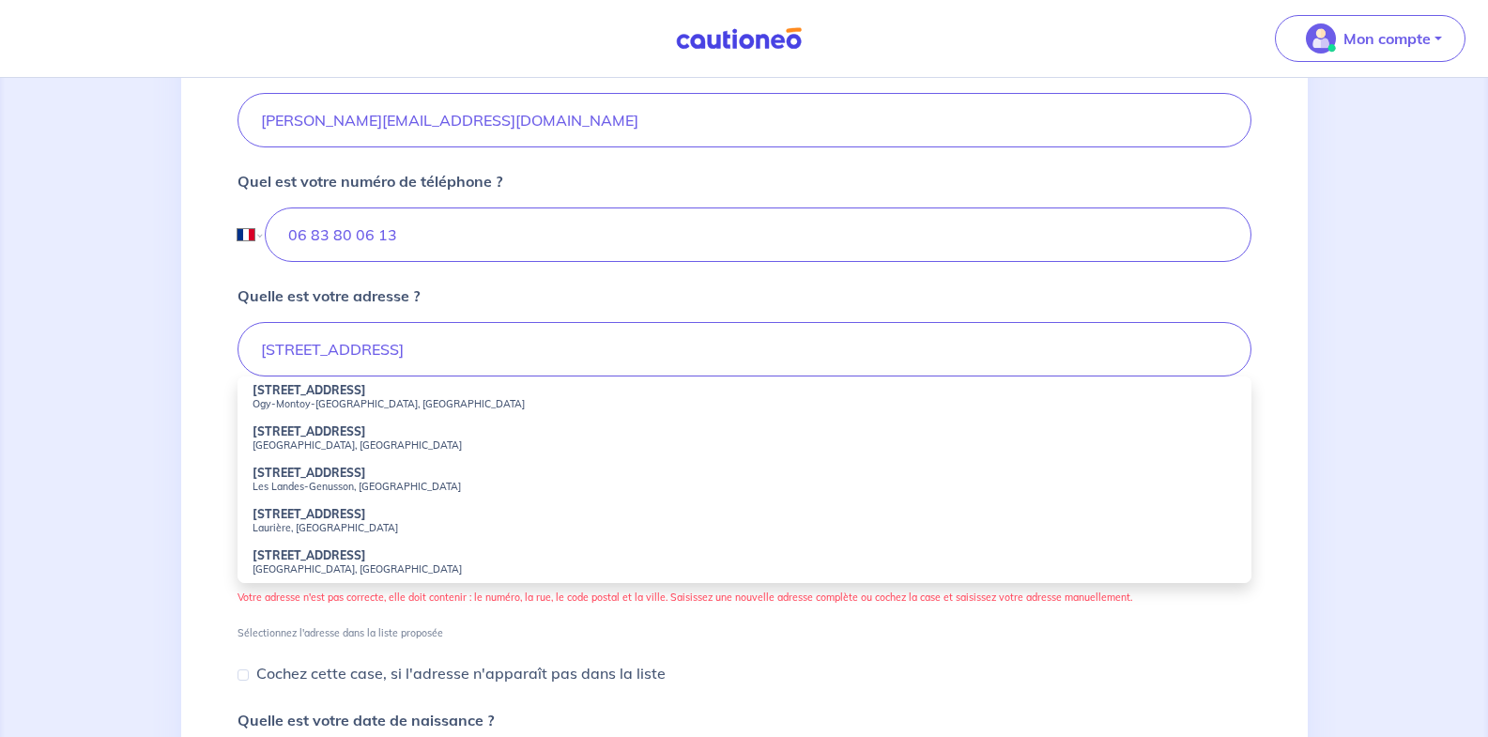
click at [311, 391] on strong "1 Rue Des Métayers" at bounding box center [310, 390] width 114 height 14
type input "1 Rue Des Métayers, Ogy-Montoy-Flanville, France"
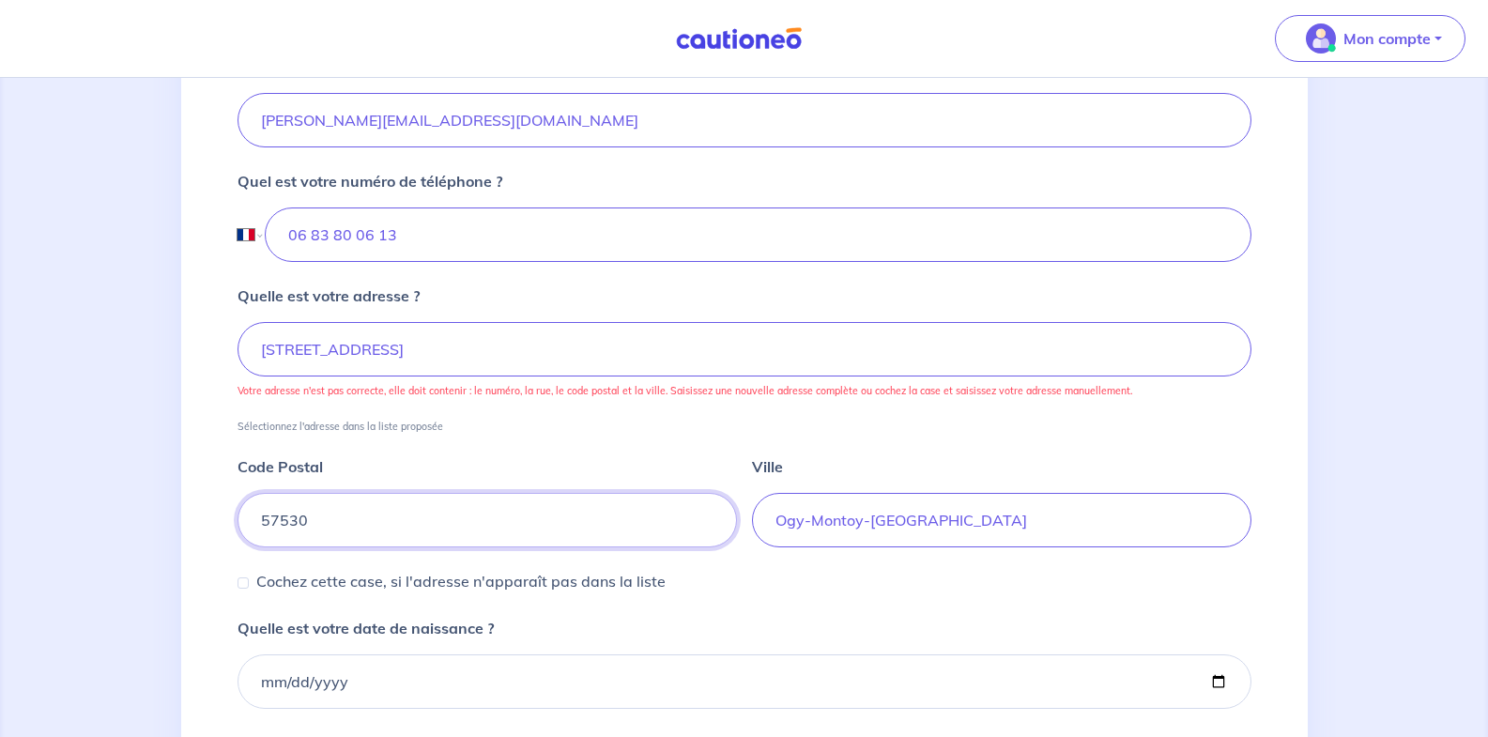
click at [514, 525] on input "57530" at bounding box center [487, 520] width 499 height 54
click at [949, 514] on input "Ogy-Montoy-Flanville" at bounding box center [1001, 520] width 499 height 54
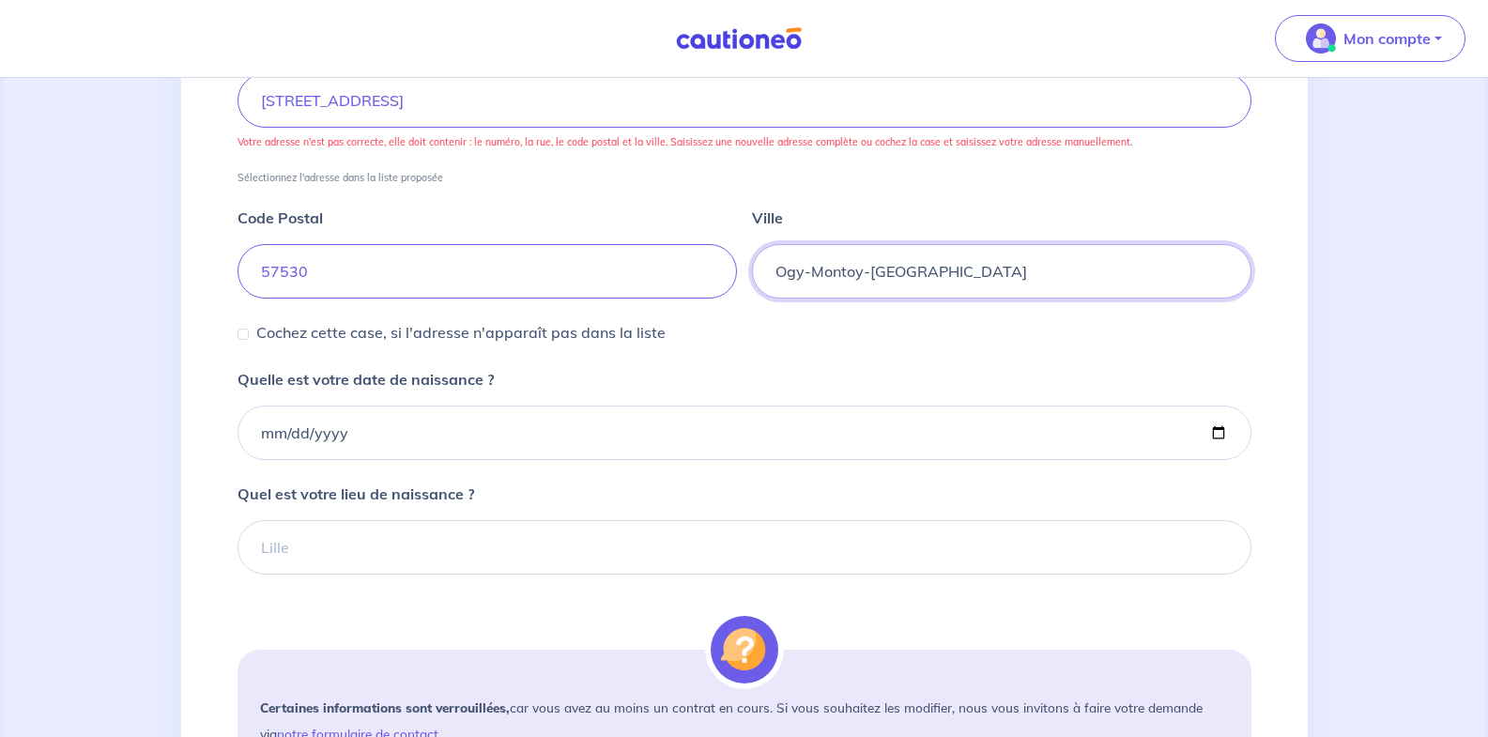
scroll to position [939, 0]
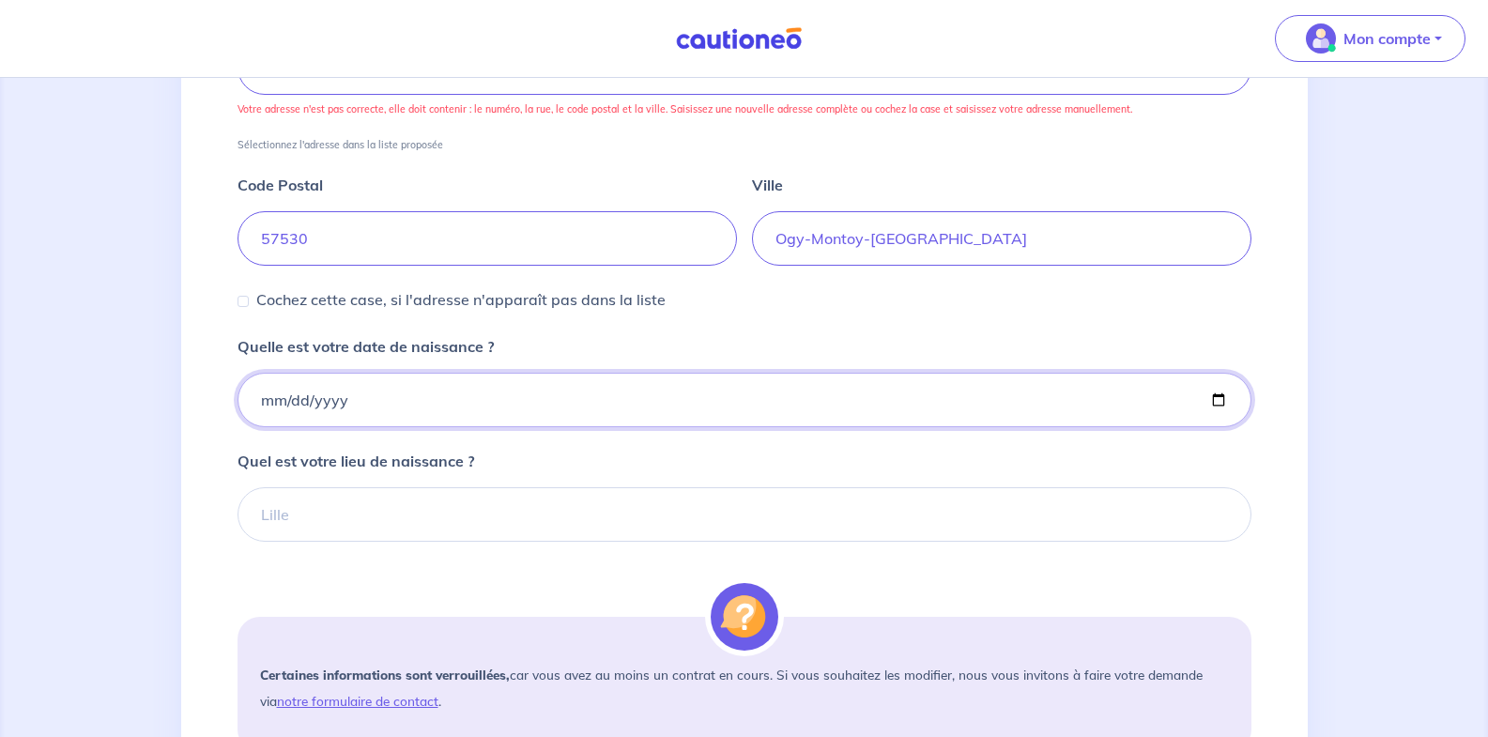
click at [270, 403] on input "Quelle est votre date de naissance ?" at bounding box center [745, 400] width 1014 height 54
click at [270, 404] on input "Quelle est votre date de naissance ?" at bounding box center [745, 400] width 1014 height 54
click at [1221, 399] on input "Quelle est votre date de naissance ?" at bounding box center [745, 400] width 1014 height 54
click at [347, 400] on input "2007-07-14" at bounding box center [745, 400] width 1014 height 54
type input "2007-07-14"
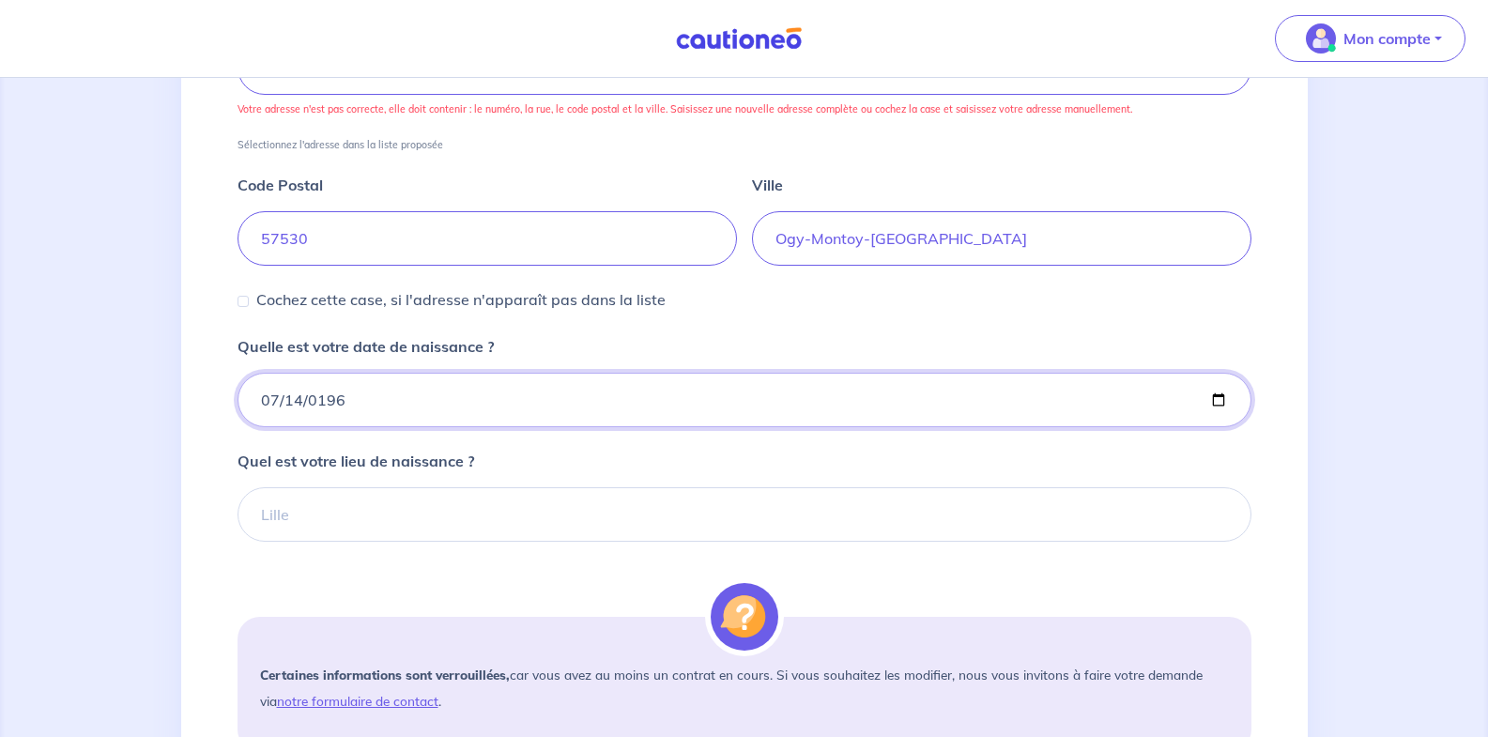
type input "1960-07-14"
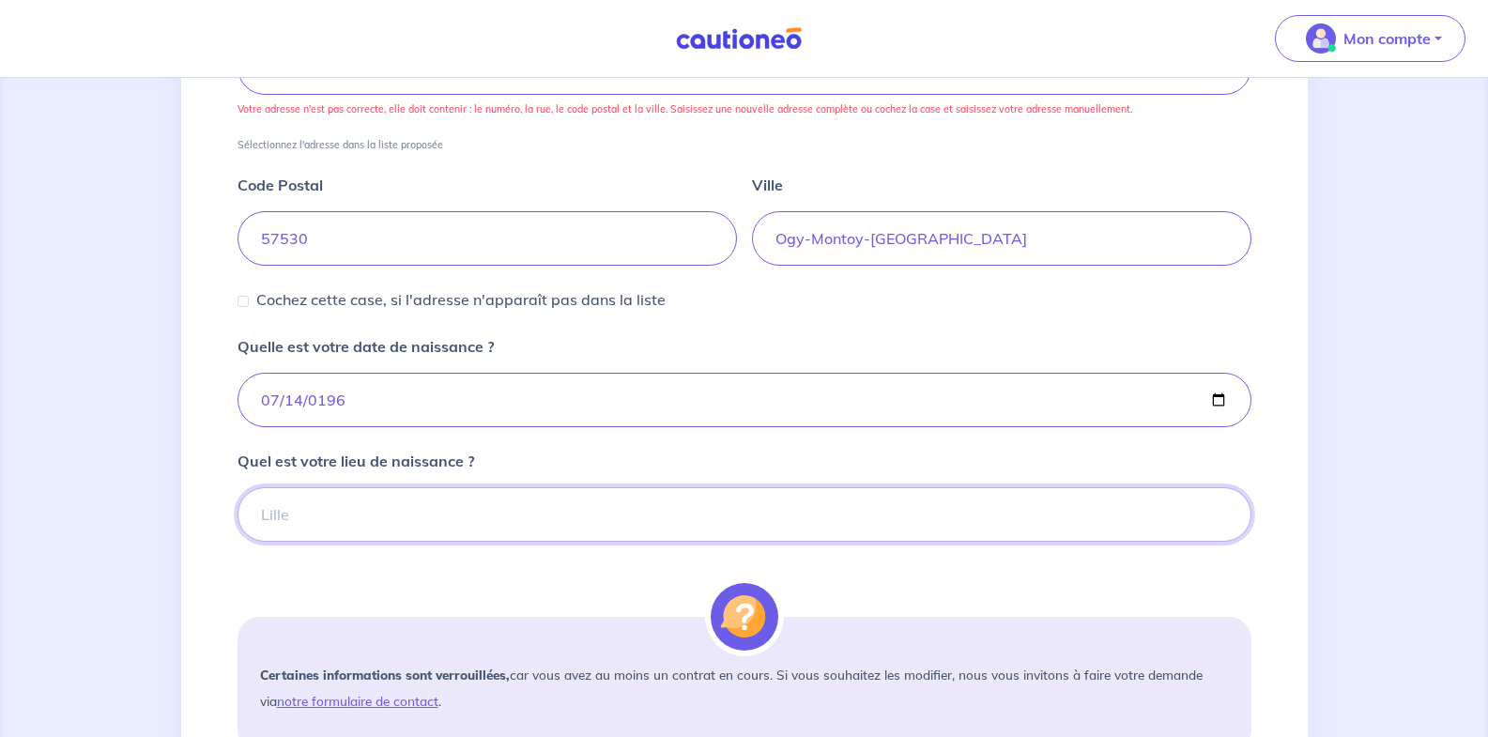
click at [316, 517] on input "Quel est votre lieu de naissance ?" at bounding box center [745, 514] width 1014 height 54
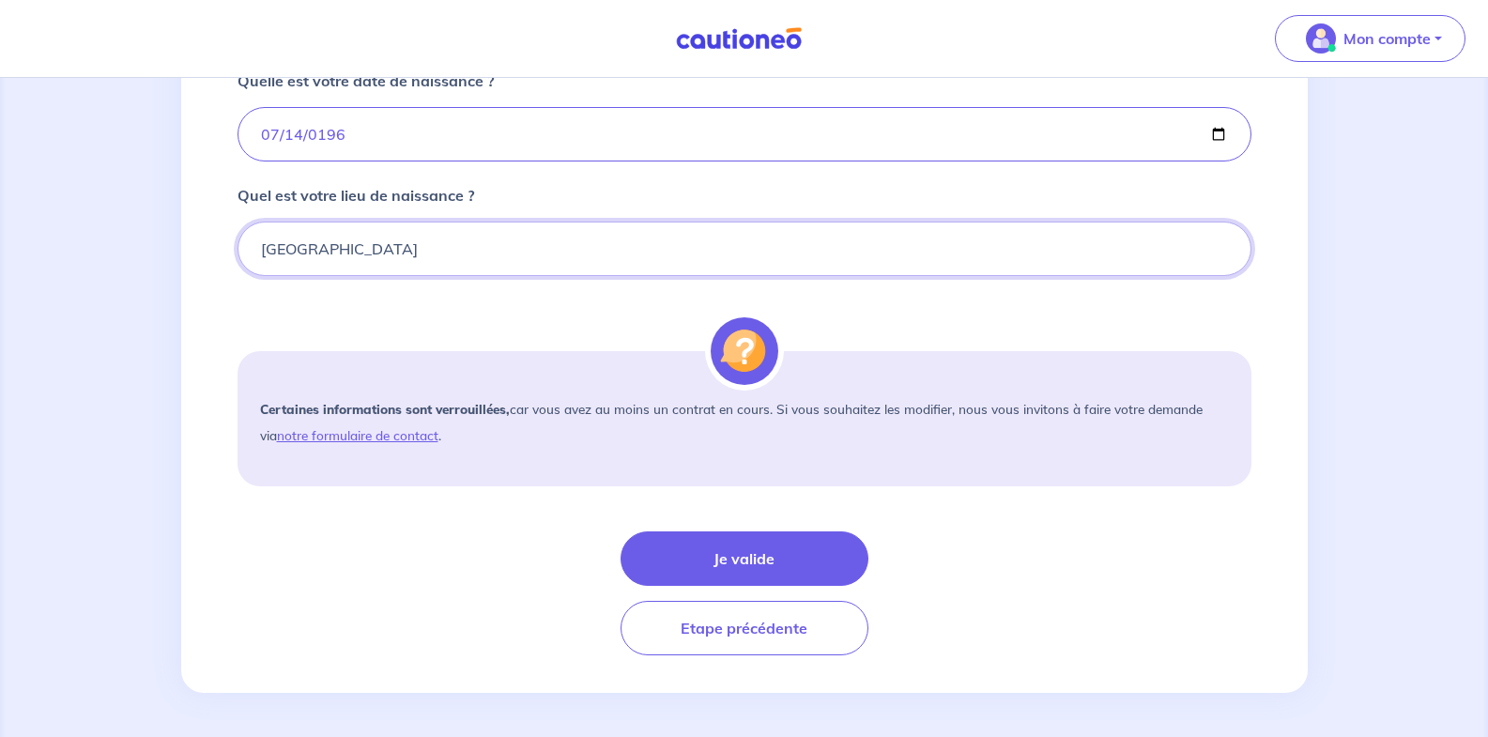
scroll to position [1205, 0]
type input "metz"
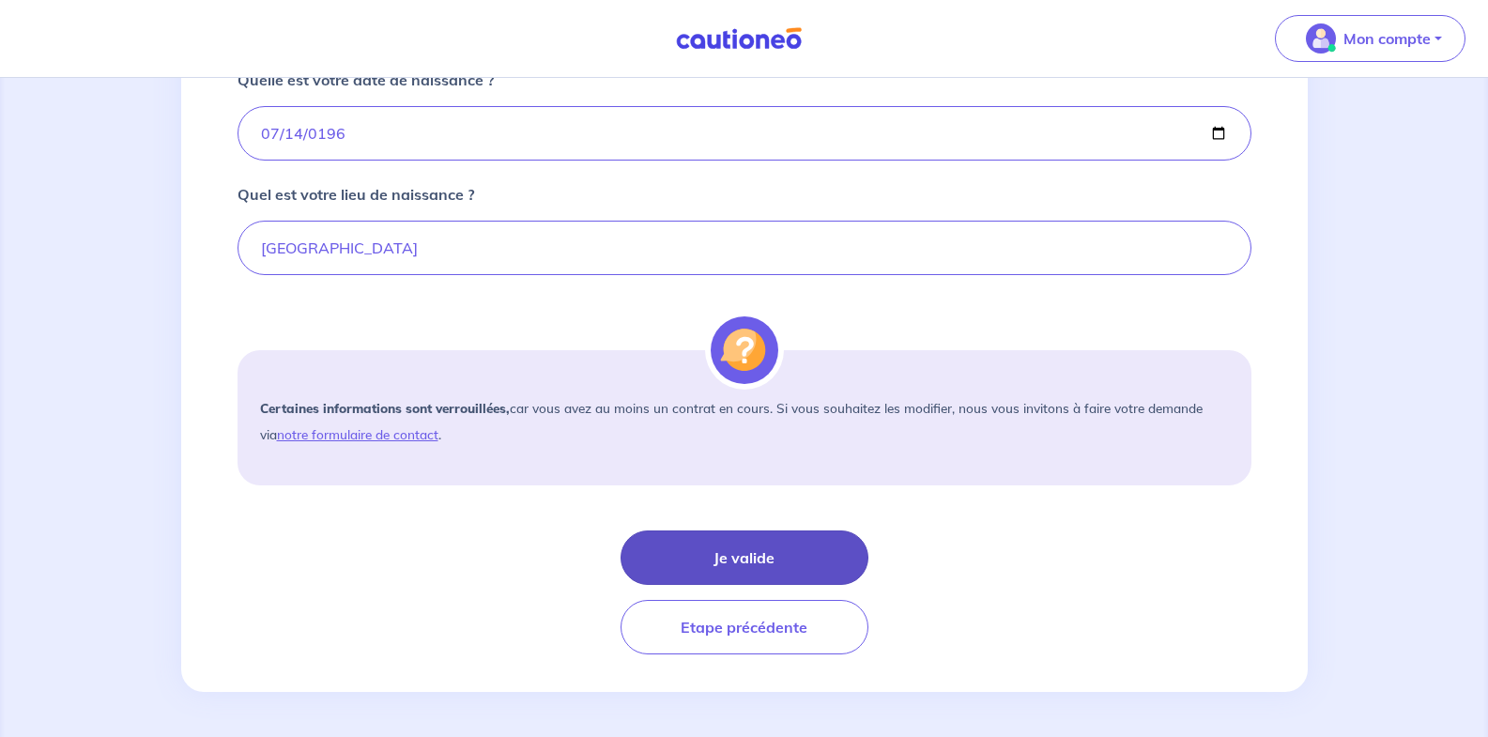
click at [719, 559] on button "Je valide" at bounding box center [745, 557] width 248 height 54
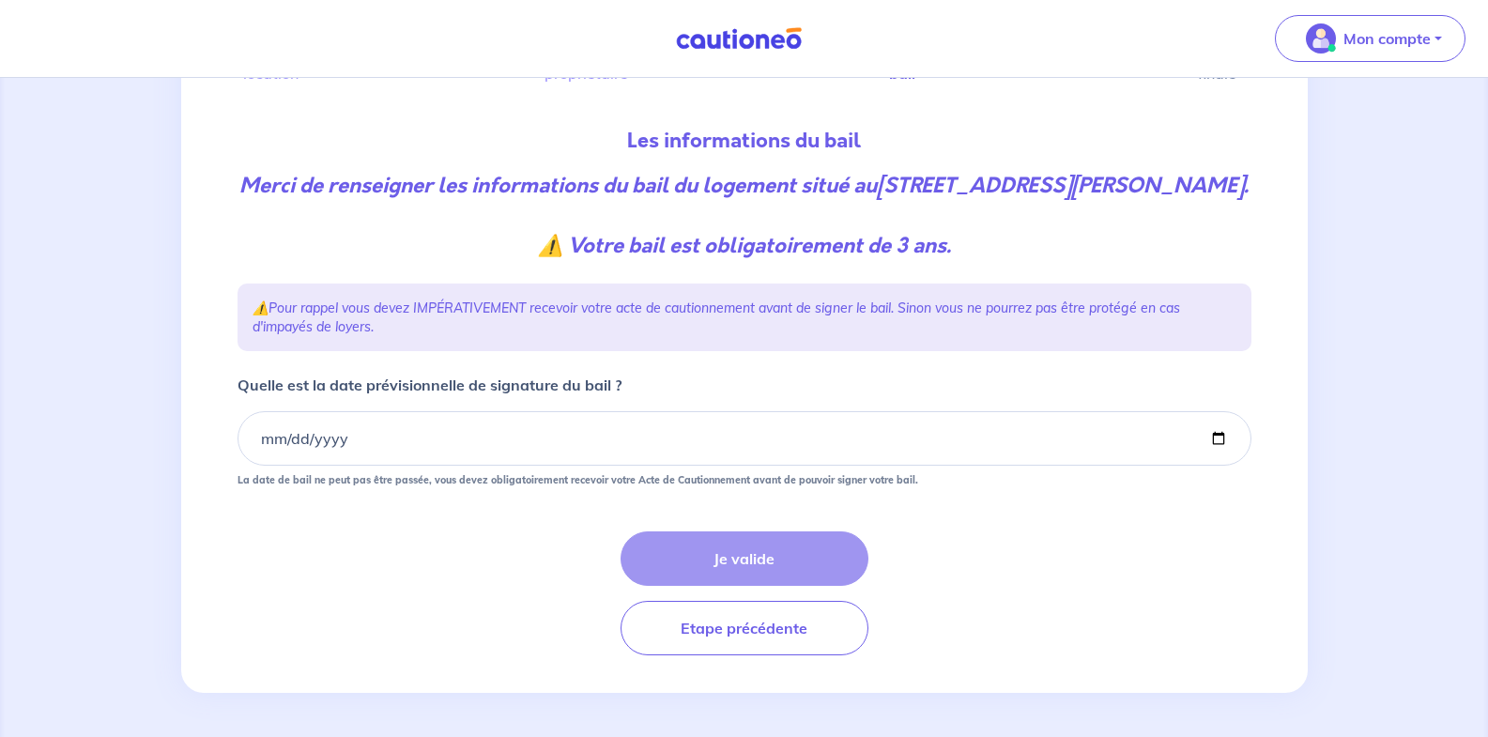
scroll to position [171, 0]
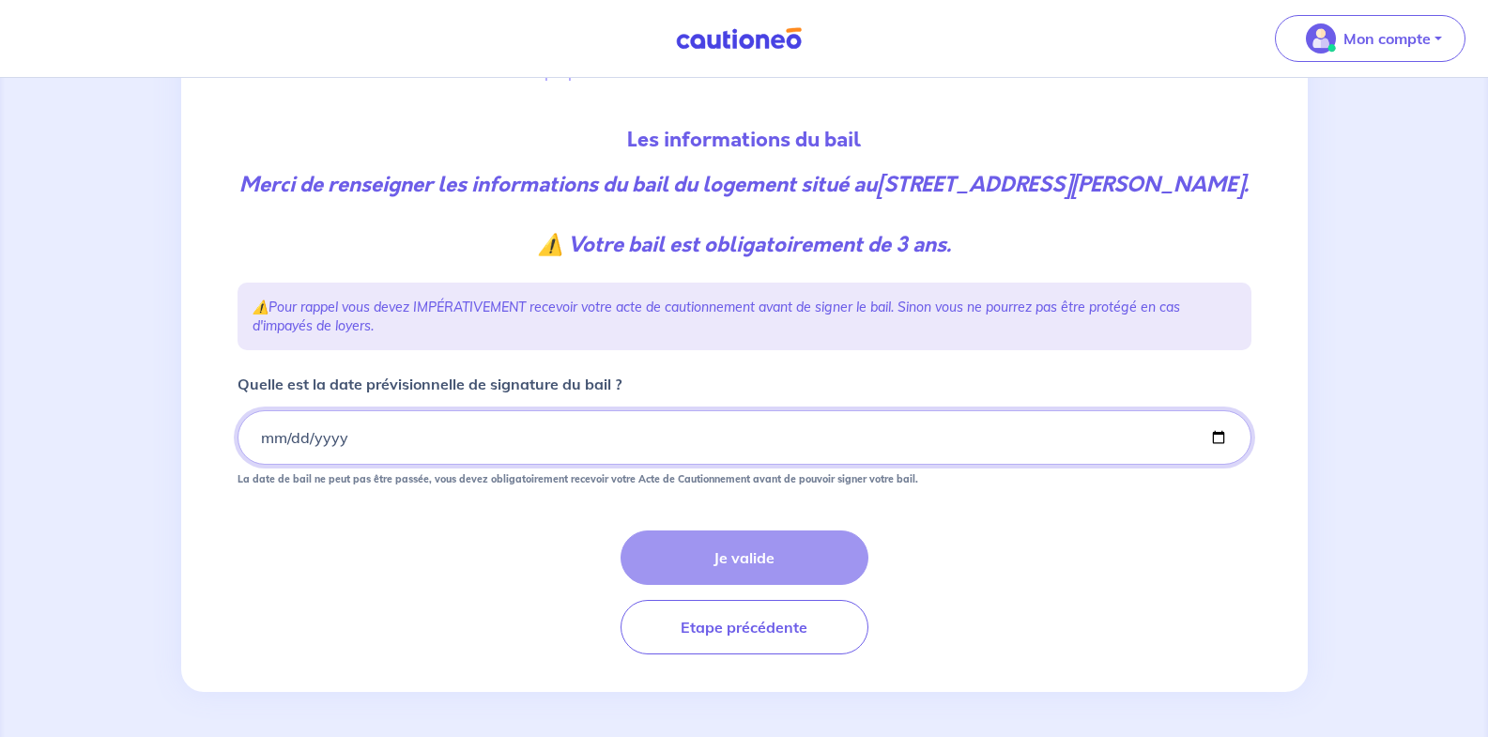
click at [351, 436] on input "Quelle est la date prévisionnelle de signature du bail ?" at bounding box center [745, 437] width 1014 height 54
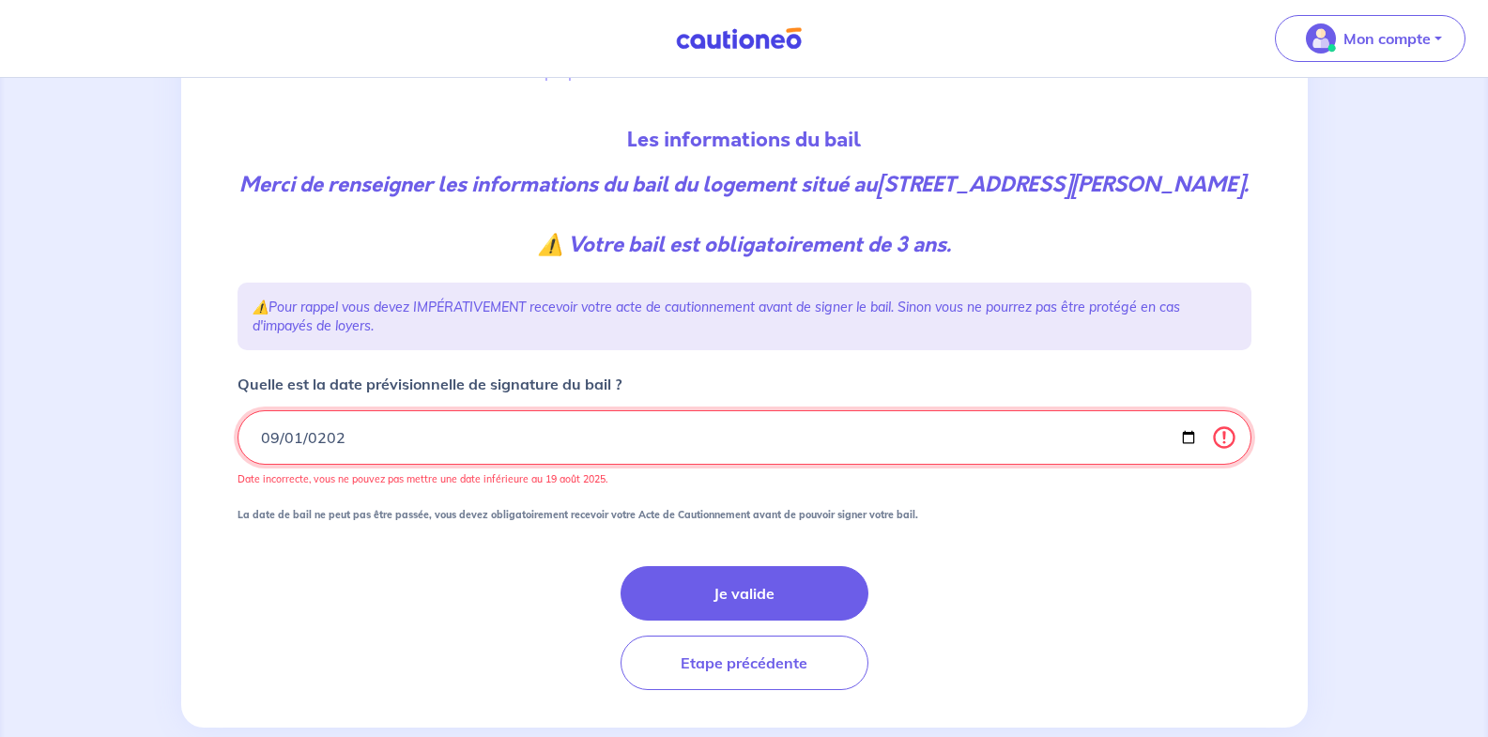
type input "2025-09-01"
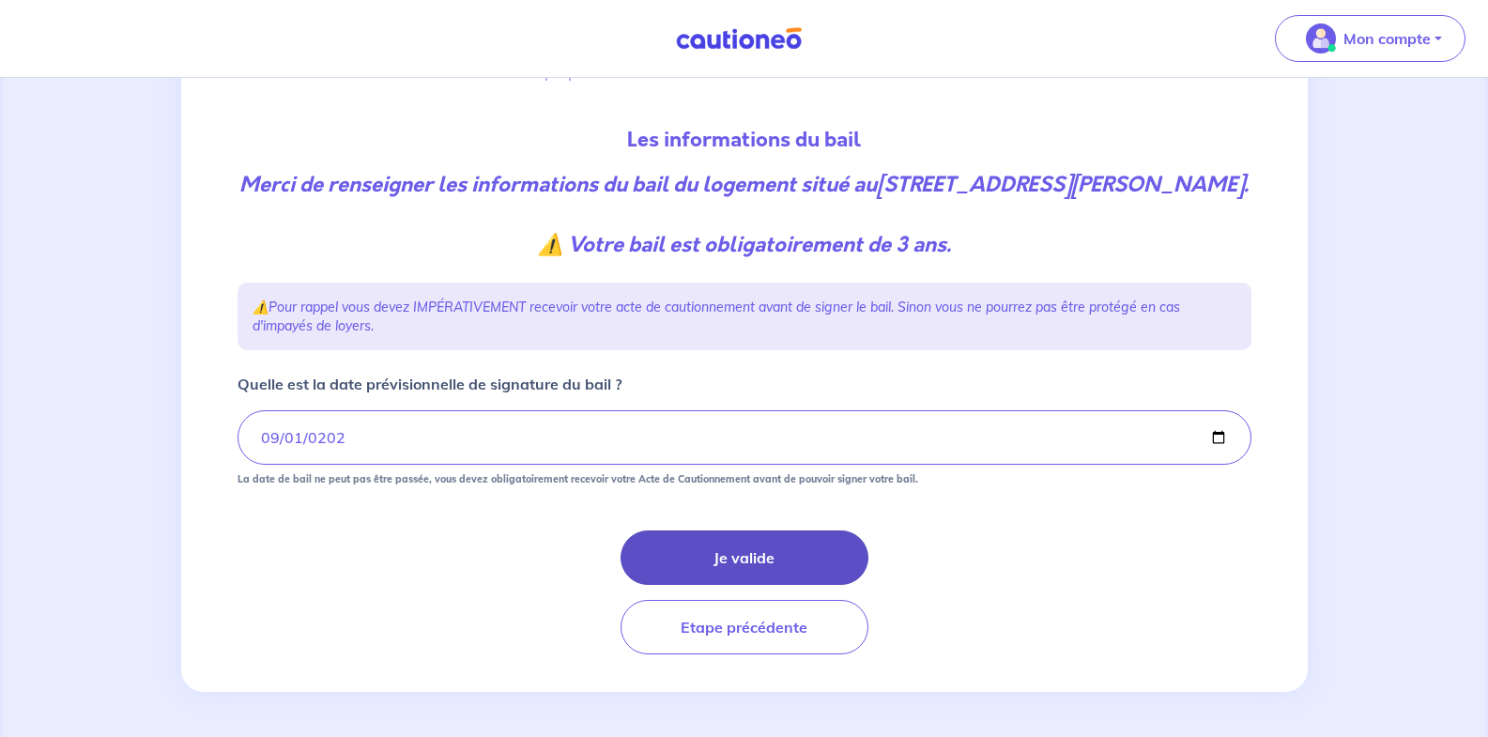
click at [729, 552] on button "Je valide" at bounding box center [745, 557] width 248 height 54
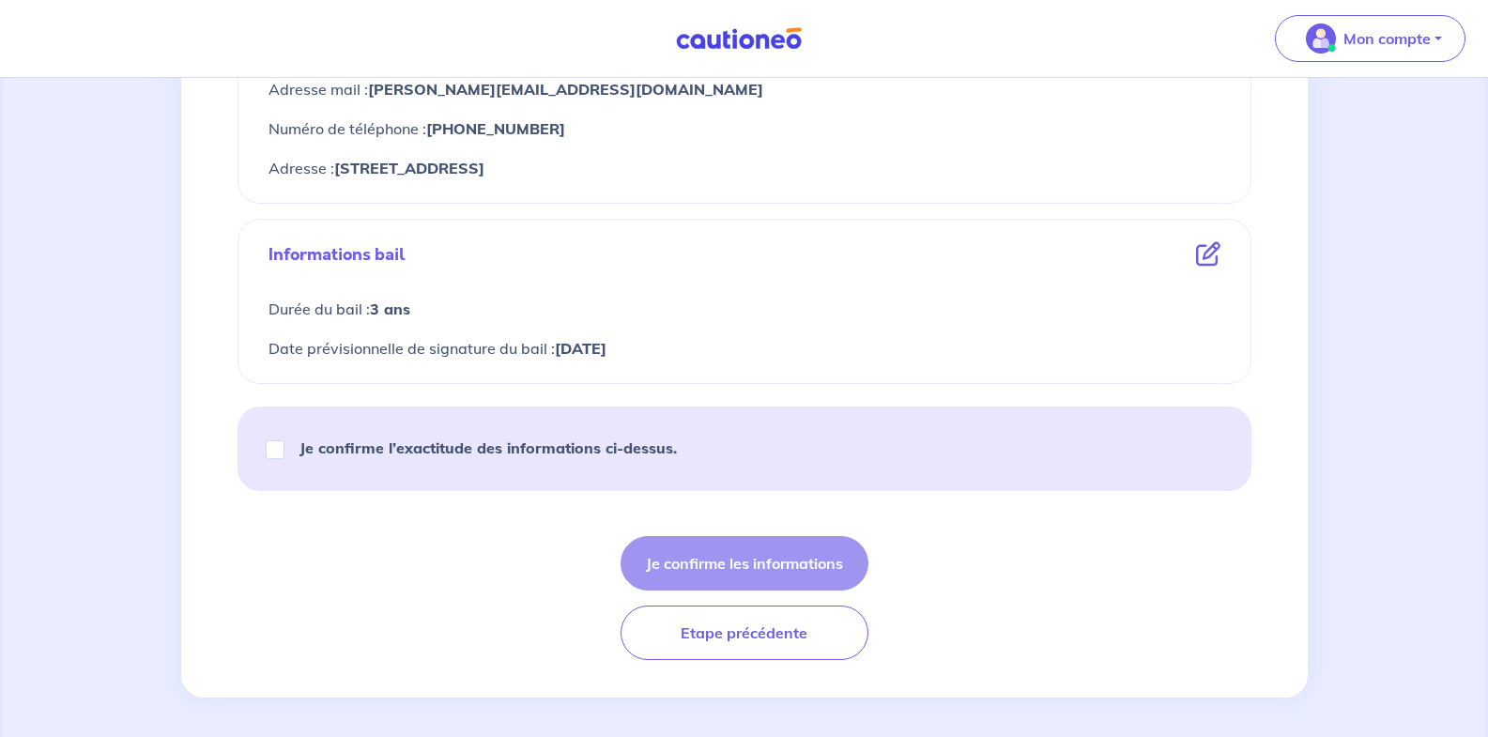
scroll to position [916, 0]
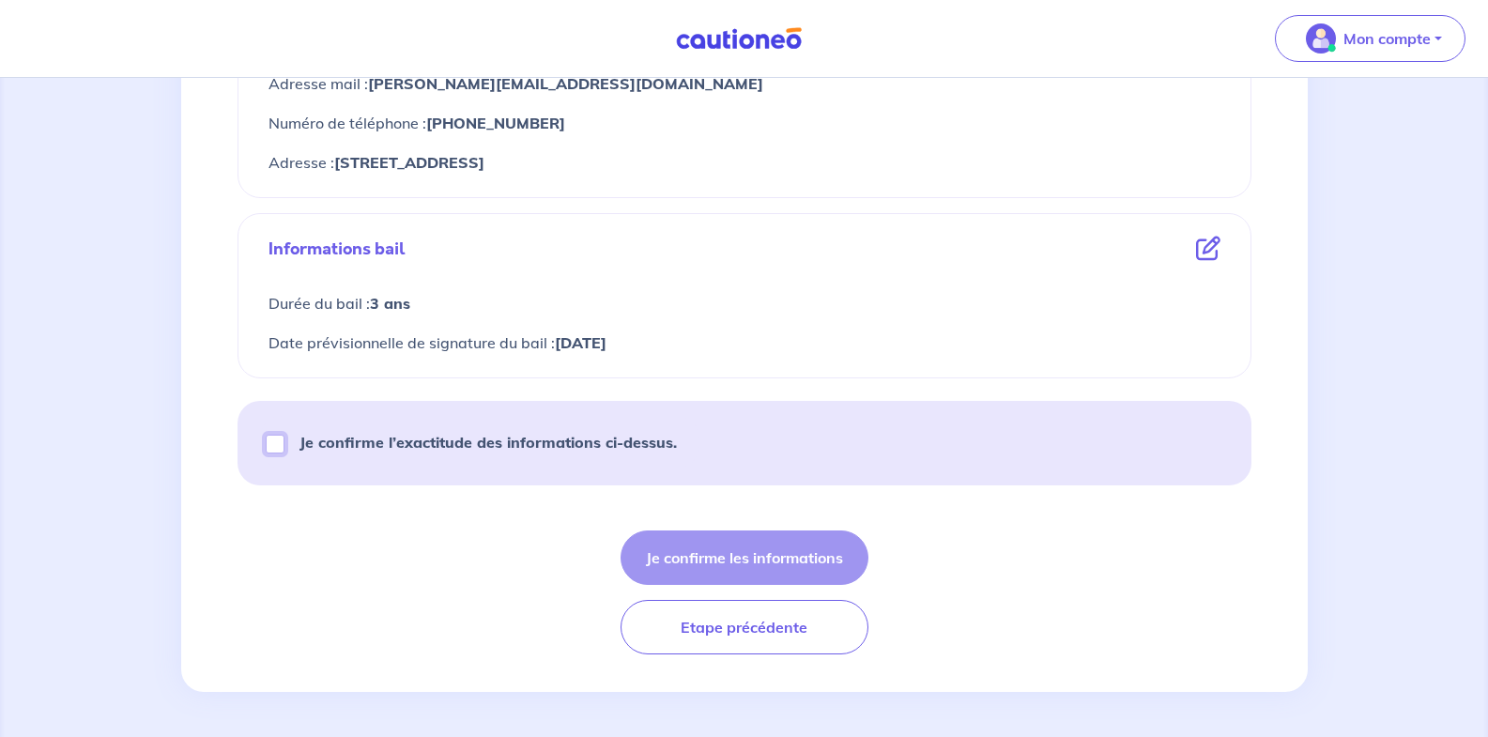
click at [278, 442] on input "Je confirme l’exactitude des informations ci-dessus." at bounding box center [275, 444] width 19 height 19
checkbox input "true"
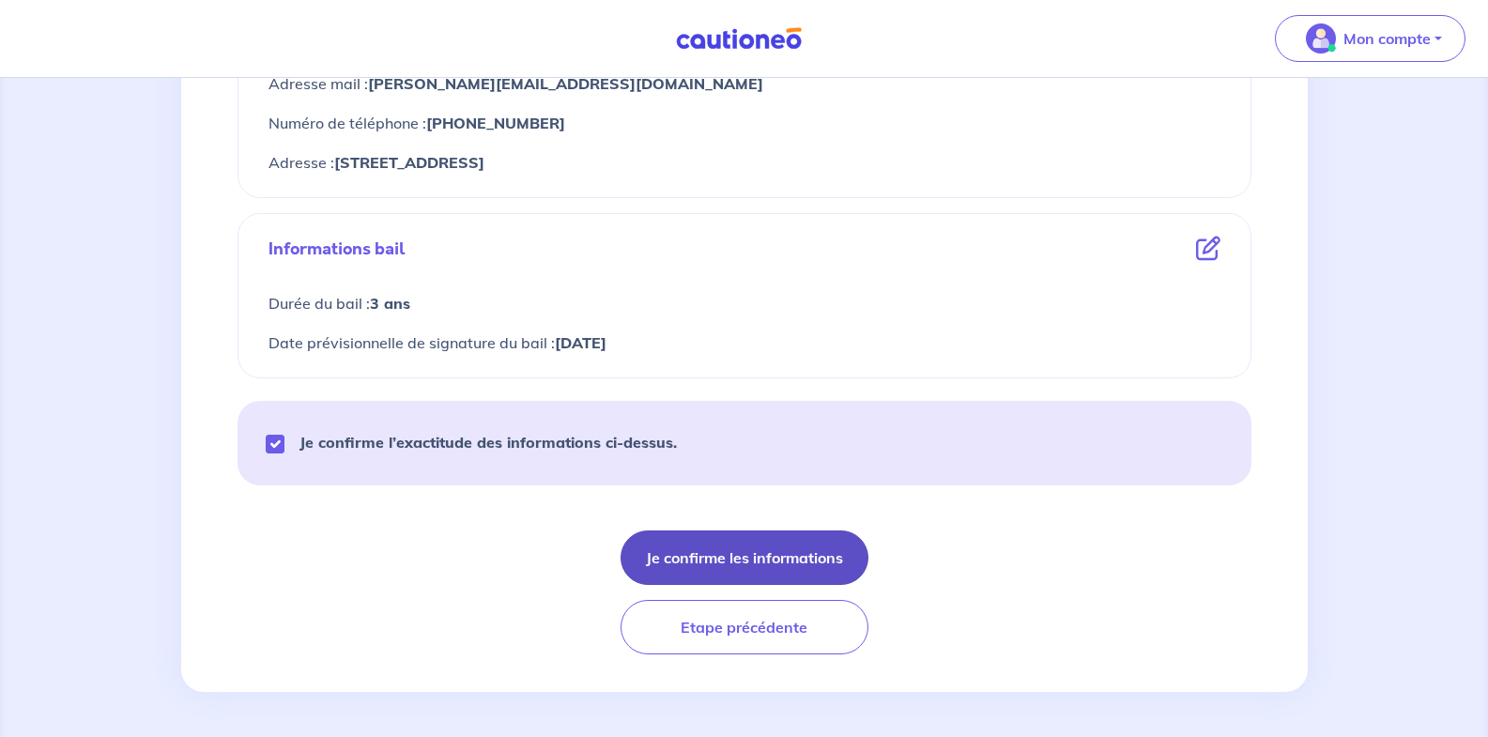
click at [741, 560] on button "Je confirme les informations" at bounding box center [745, 557] width 248 height 54
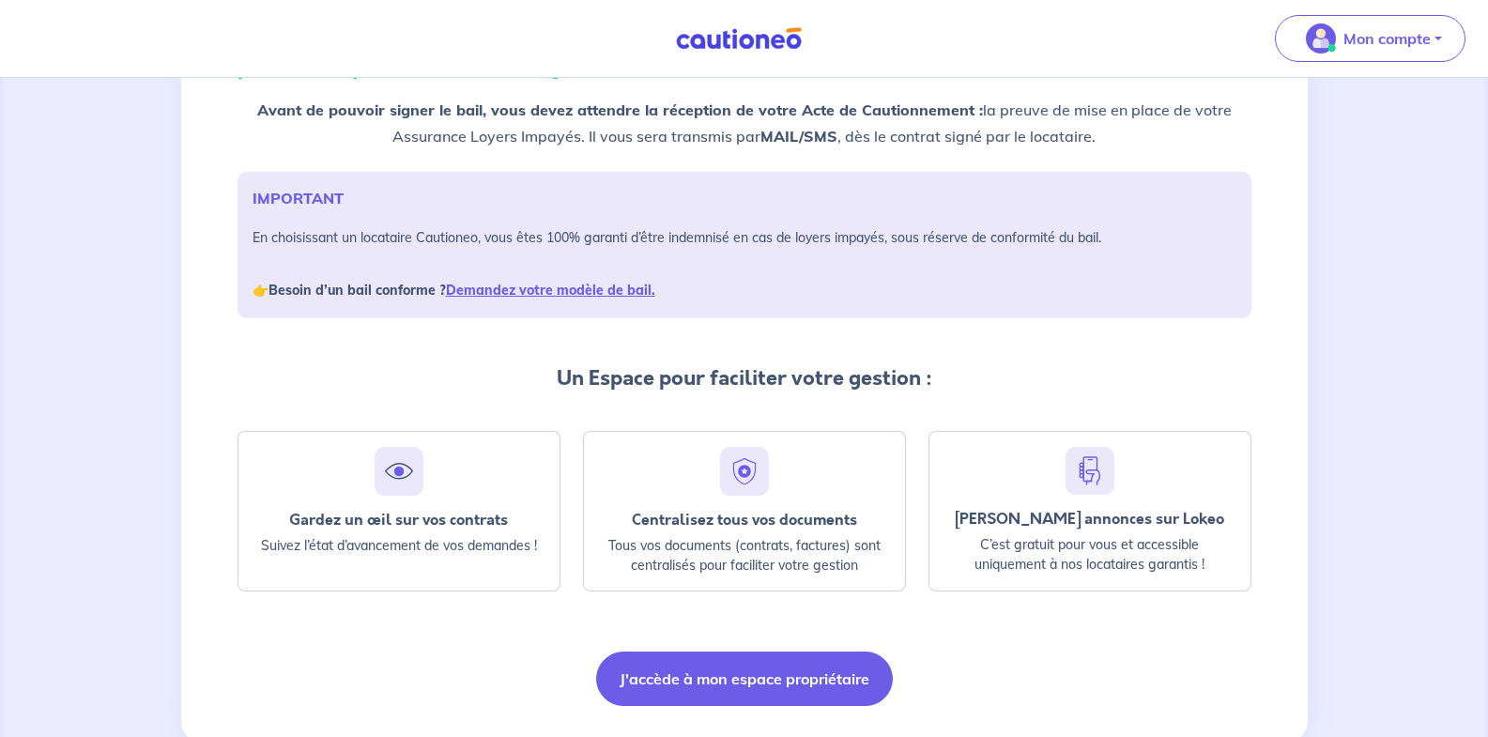
scroll to position [239, 0]
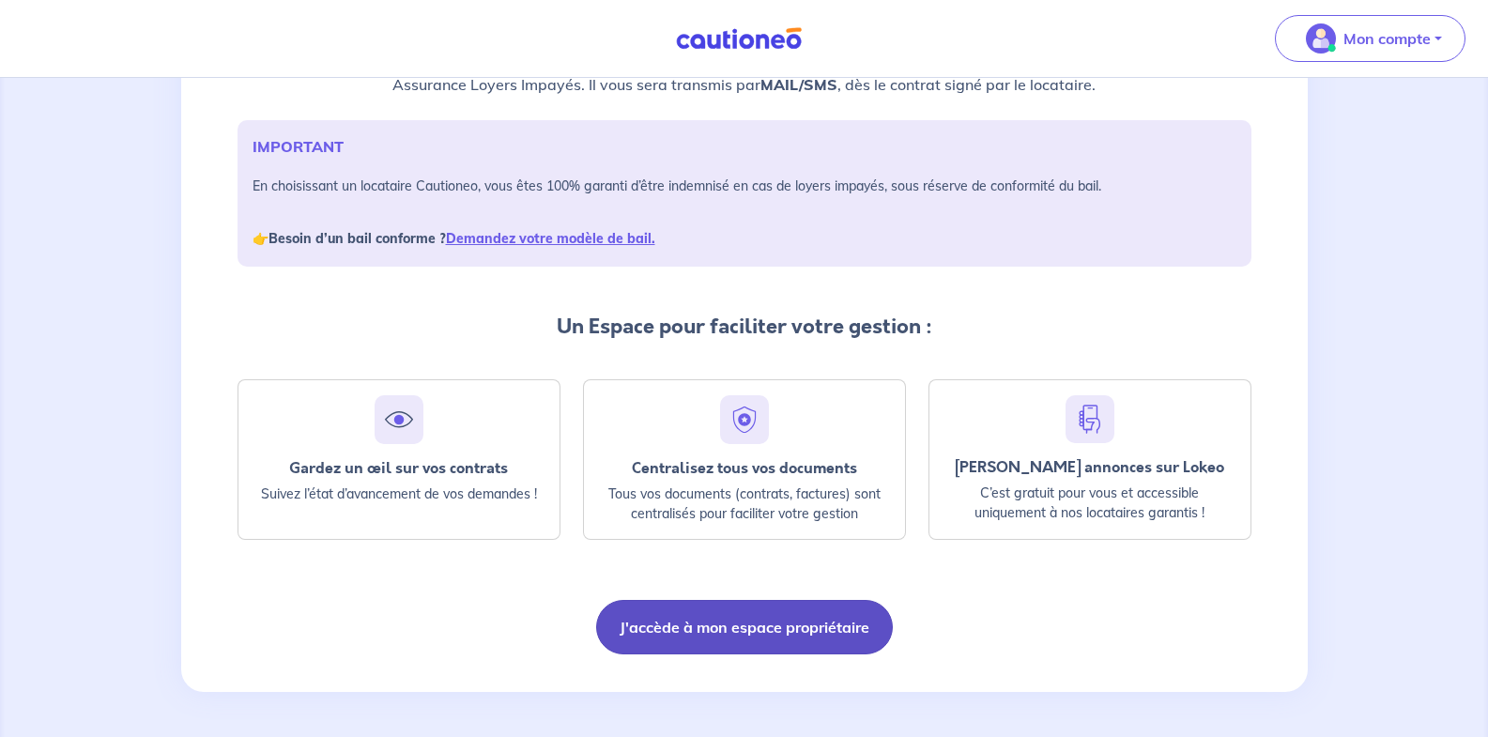
click at [745, 633] on button "J'accède à mon espace propriétaire" at bounding box center [744, 627] width 297 height 54
